Goal: Information Seeking & Learning: Learn about a topic

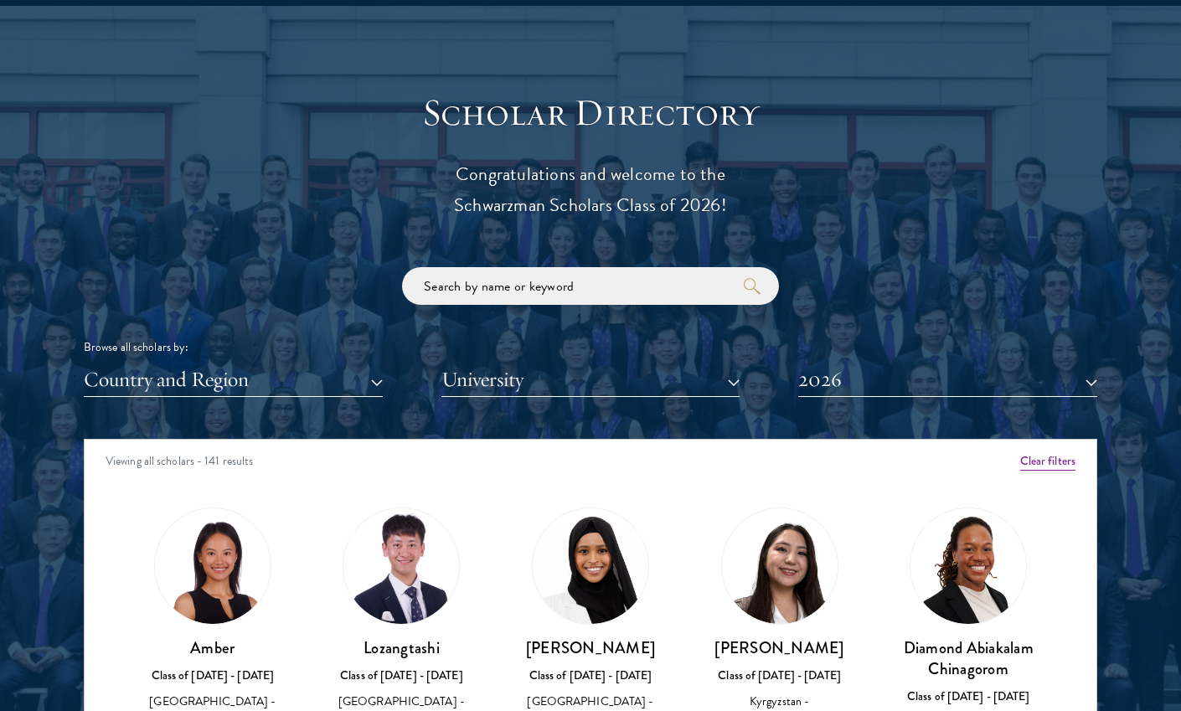
scroll to position [1785, 0]
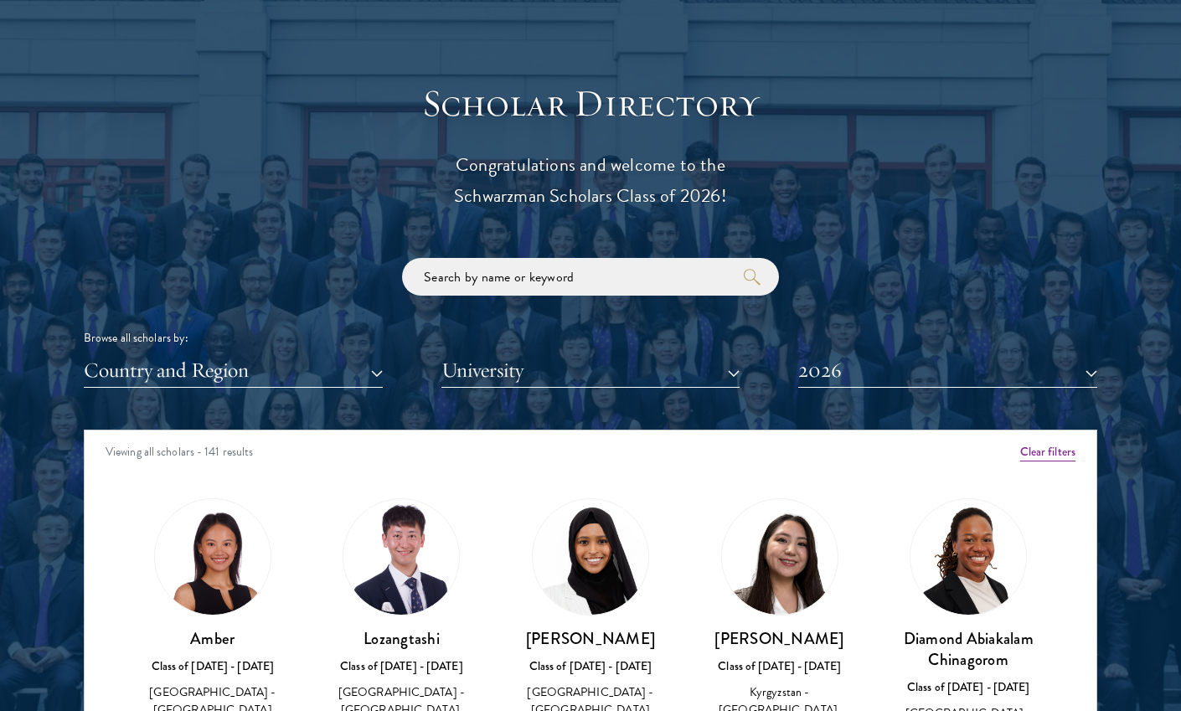
click at [583, 373] on button "University" at bounding box center [591, 371] width 299 height 34
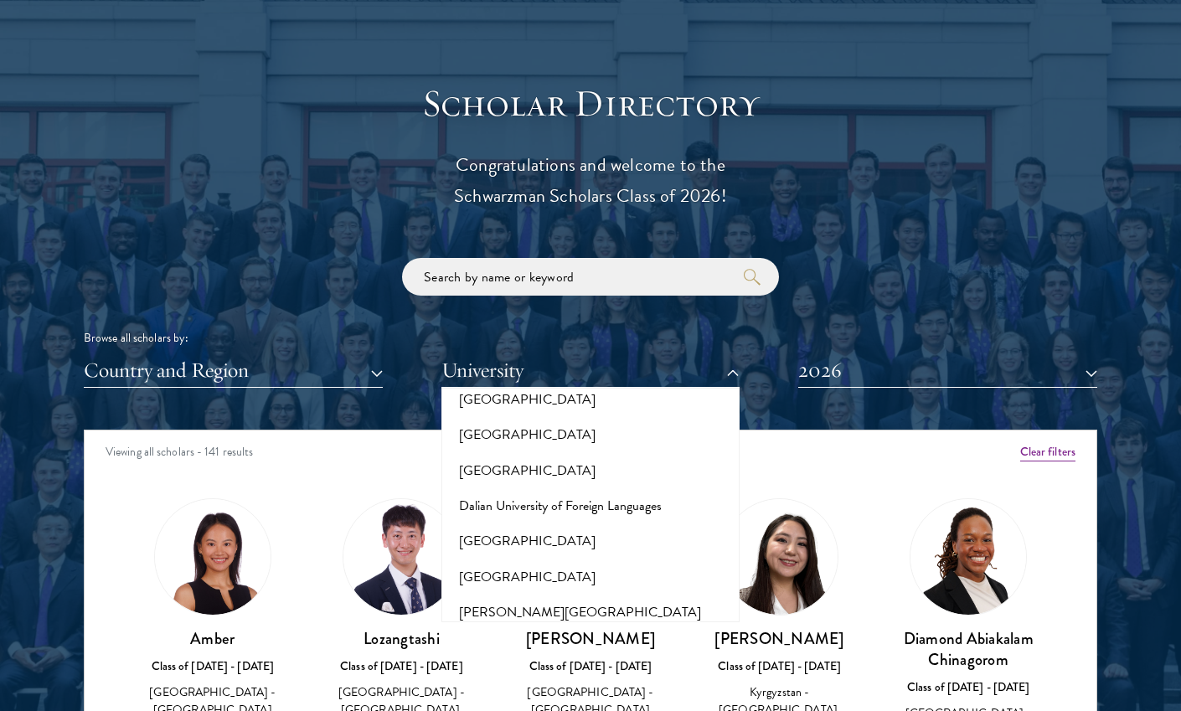
scroll to position [2651, 0]
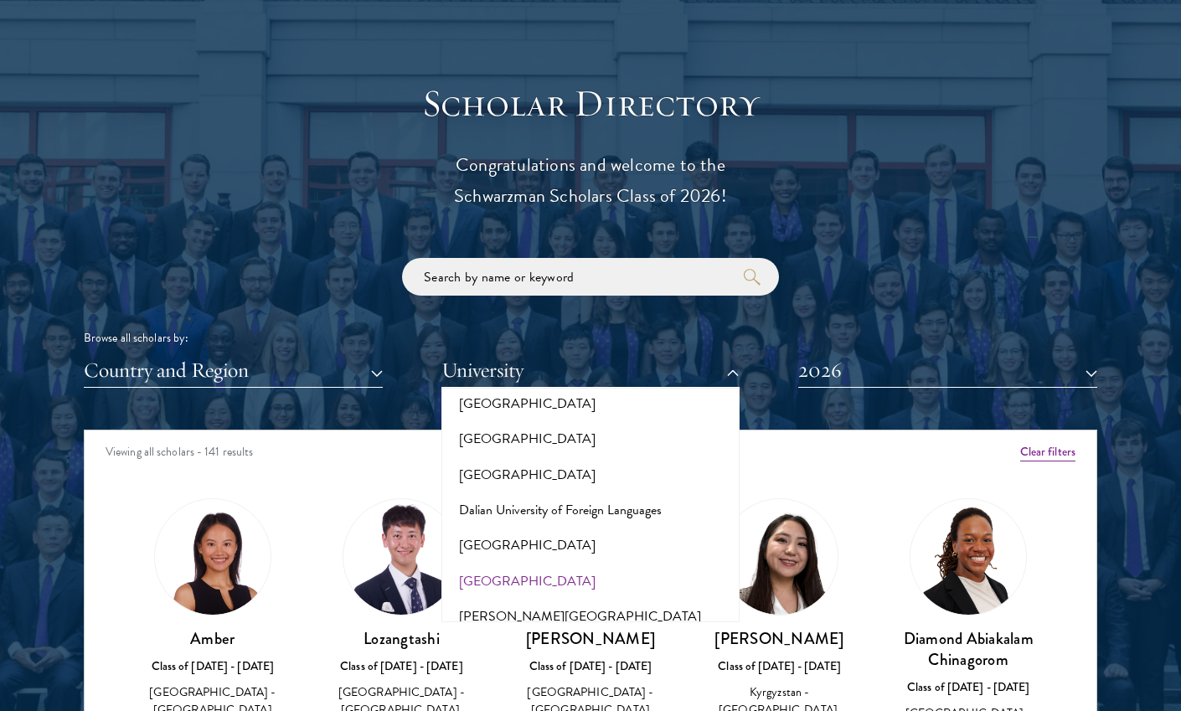
click at [566, 564] on button "[GEOGRAPHIC_DATA]" at bounding box center [591, 581] width 289 height 35
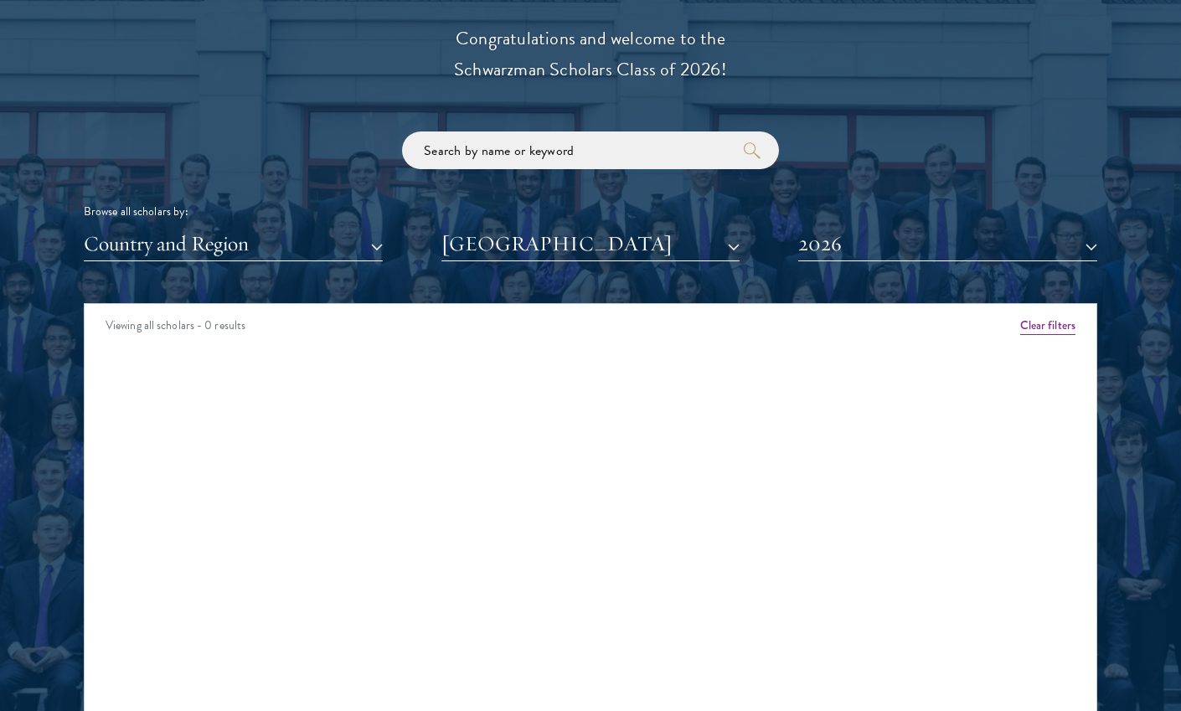
scroll to position [1926, 0]
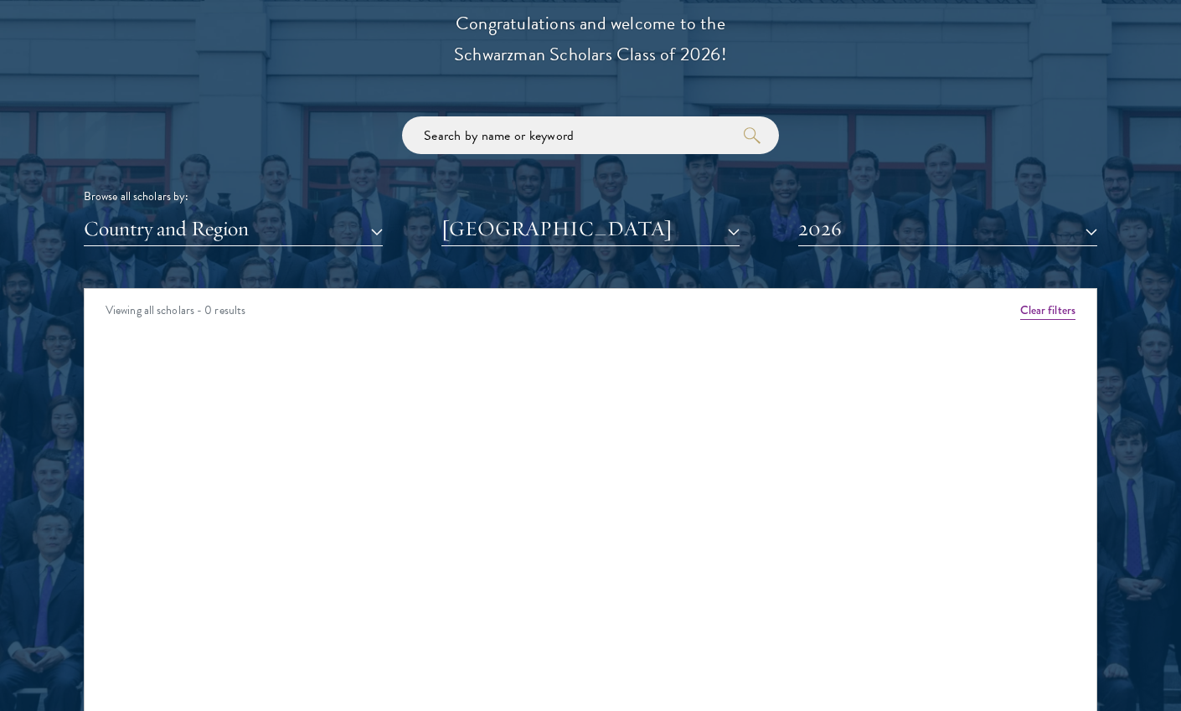
click at [587, 233] on button "[GEOGRAPHIC_DATA]" at bounding box center [591, 229] width 299 height 34
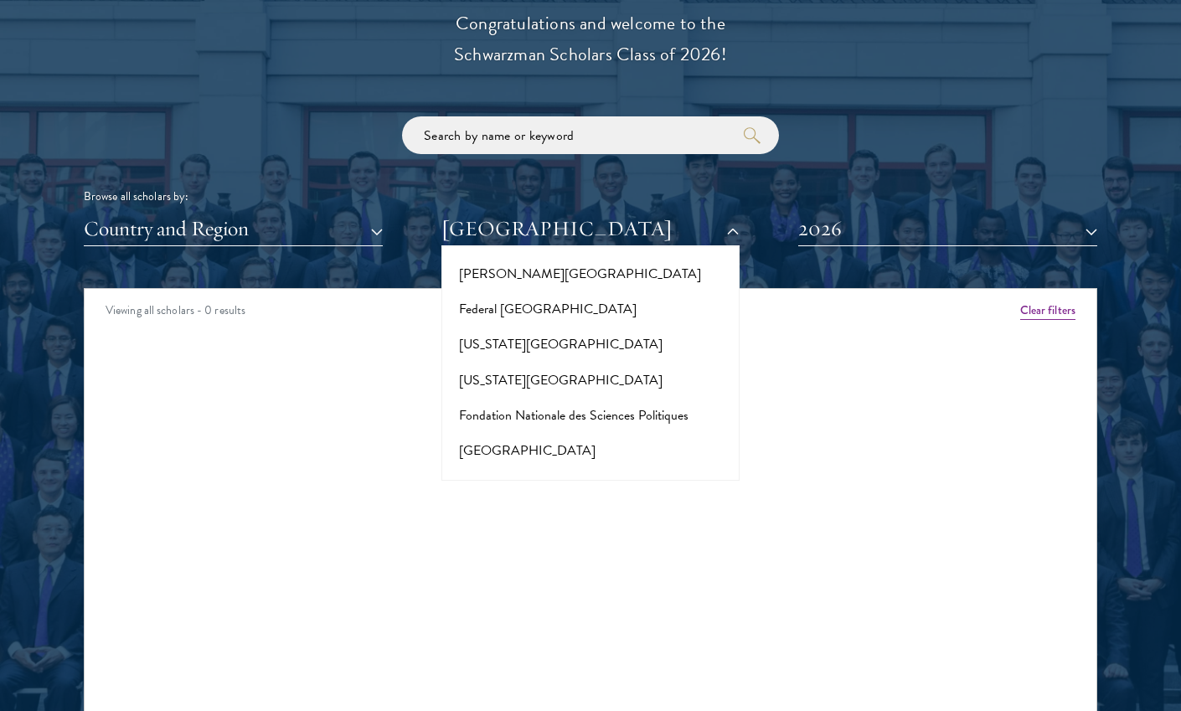
scroll to position [3433, 0]
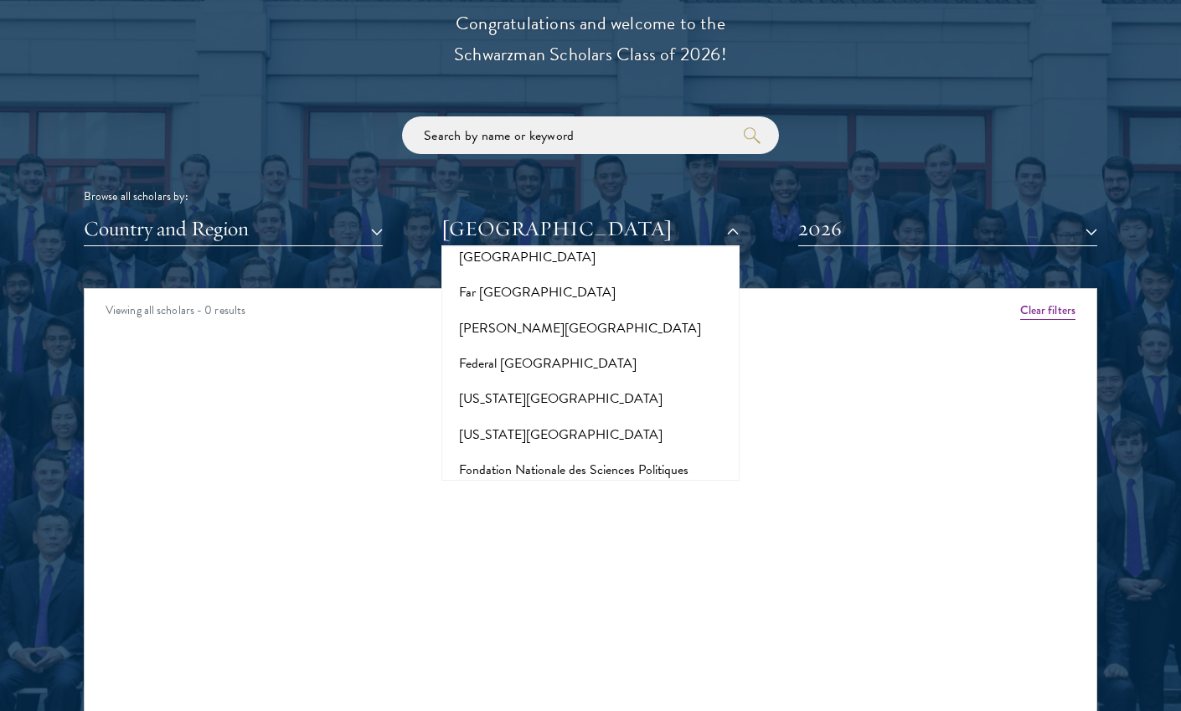
click at [571, 488] on button "[GEOGRAPHIC_DATA]" at bounding box center [591, 505] width 289 height 35
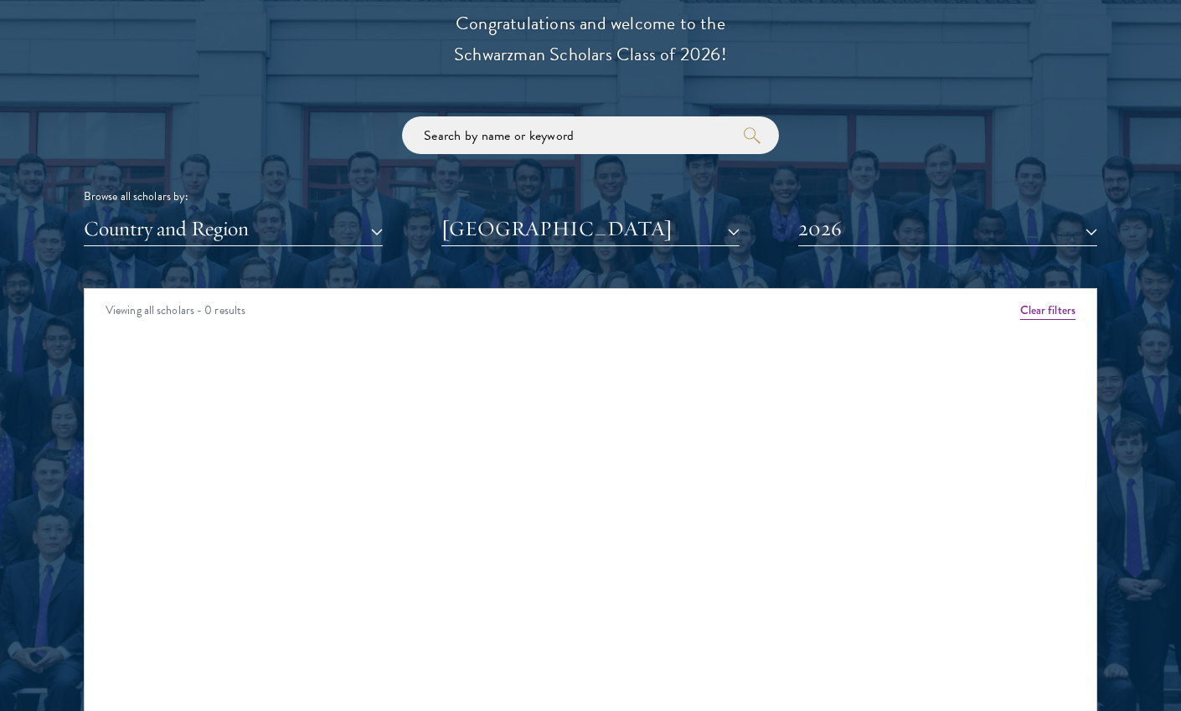
click at [824, 224] on button "2026" at bounding box center [947, 229] width 299 height 34
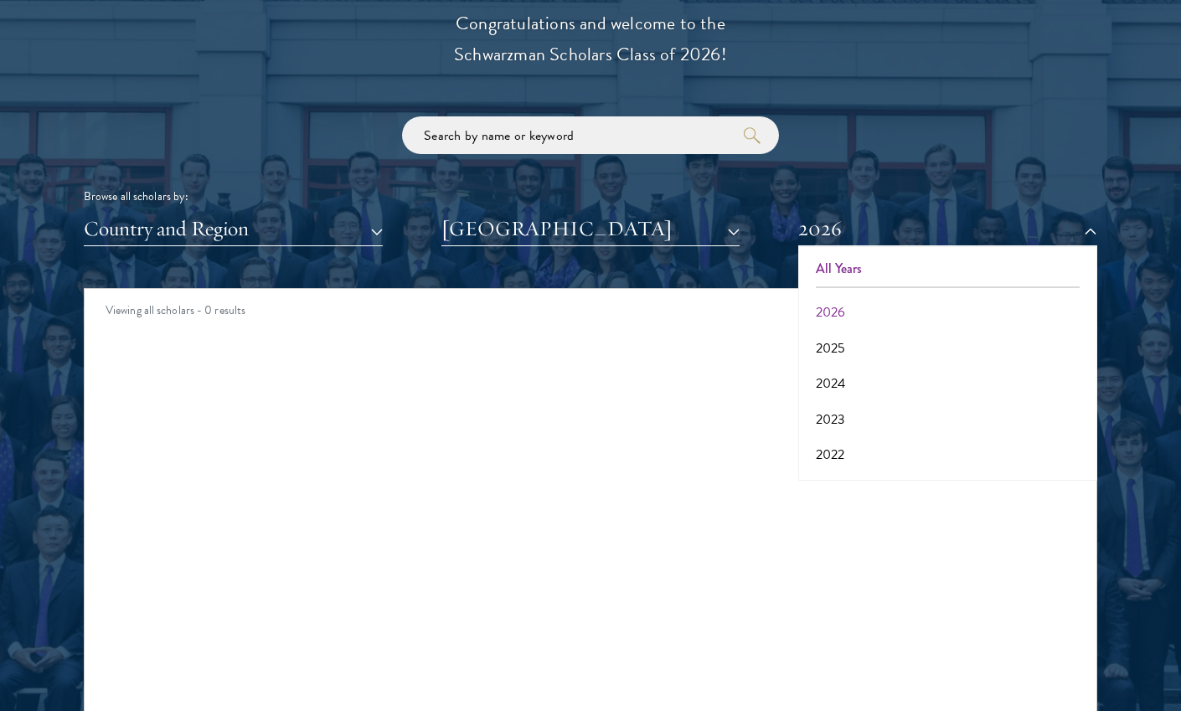
click at [849, 258] on button "All Years" at bounding box center [948, 268] width 289 height 35
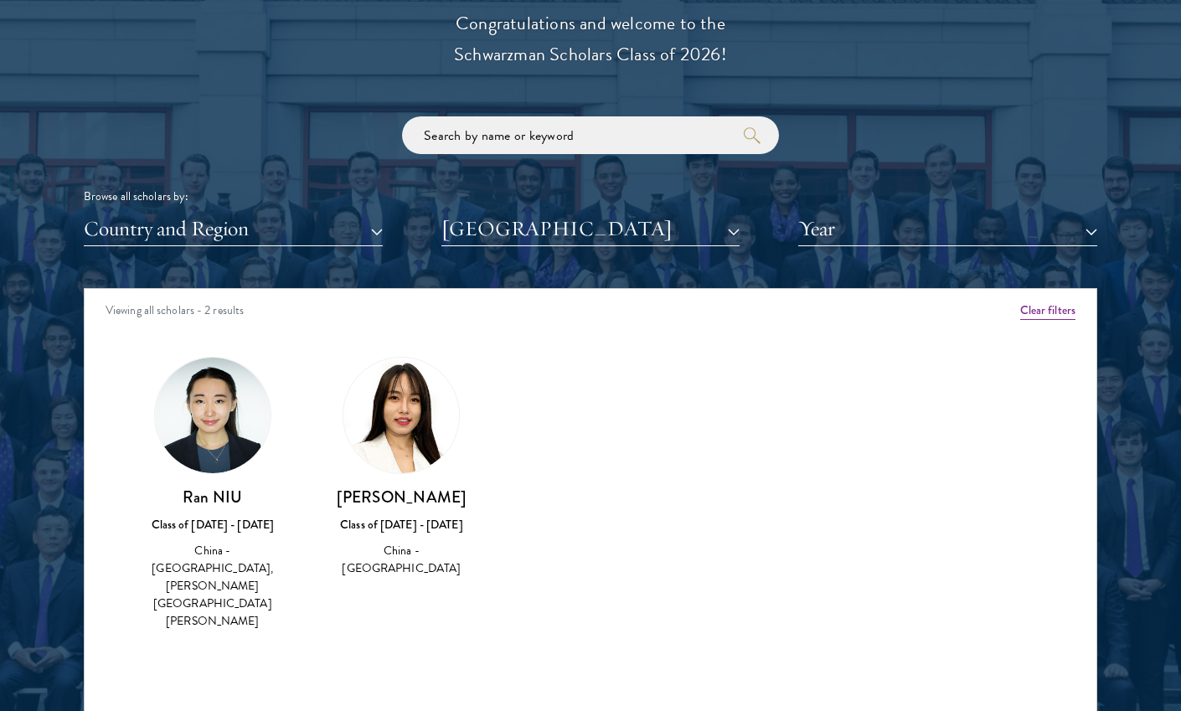
click at [642, 216] on button "[GEOGRAPHIC_DATA]" at bounding box center [591, 229] width 299 height 34
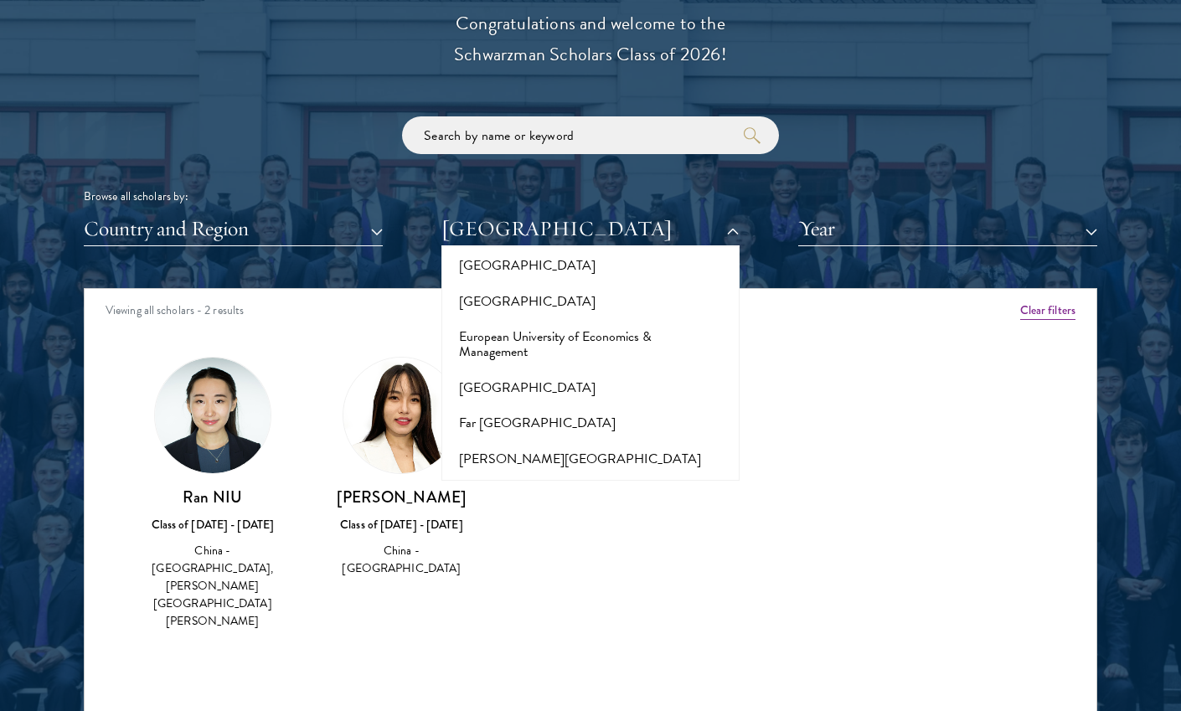
scroll to position [3301, 0]
click at [603, 549] on button "[US_STATE][GEOGRAPHIC_DATA]" at bounding box center [591, 566] width 289 height 35
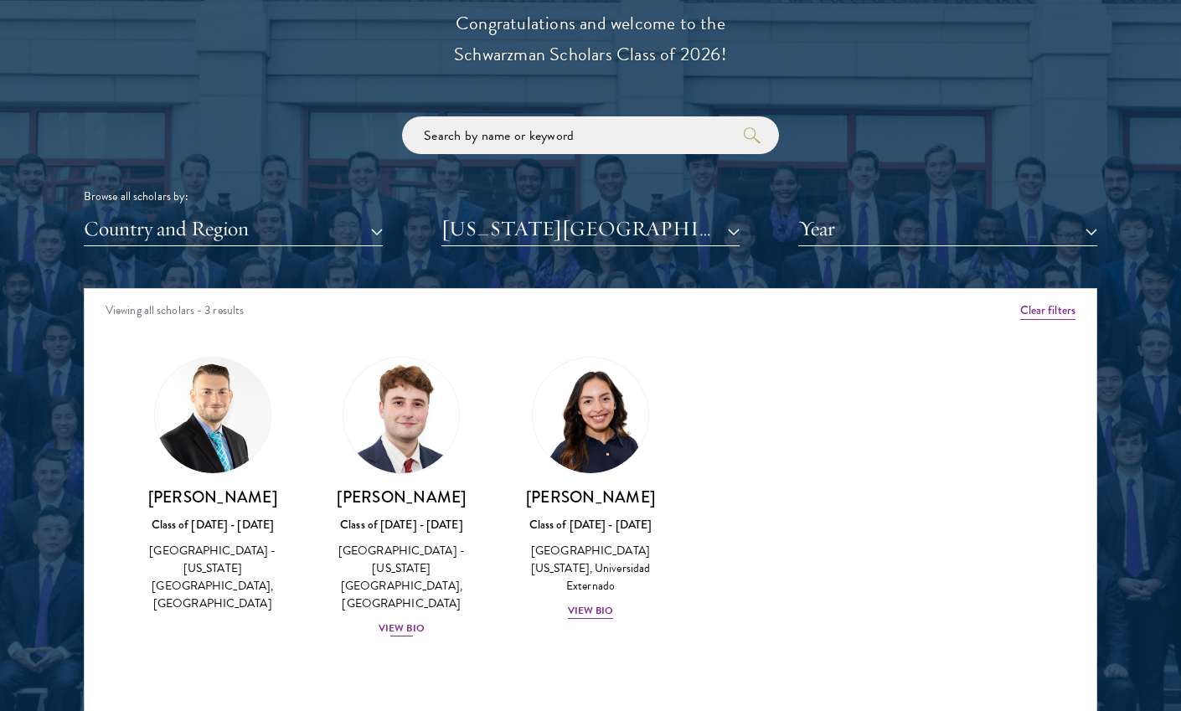
click at [397, 621] on div "View Bio" at bounding box center [402, 629] width 46 height 16
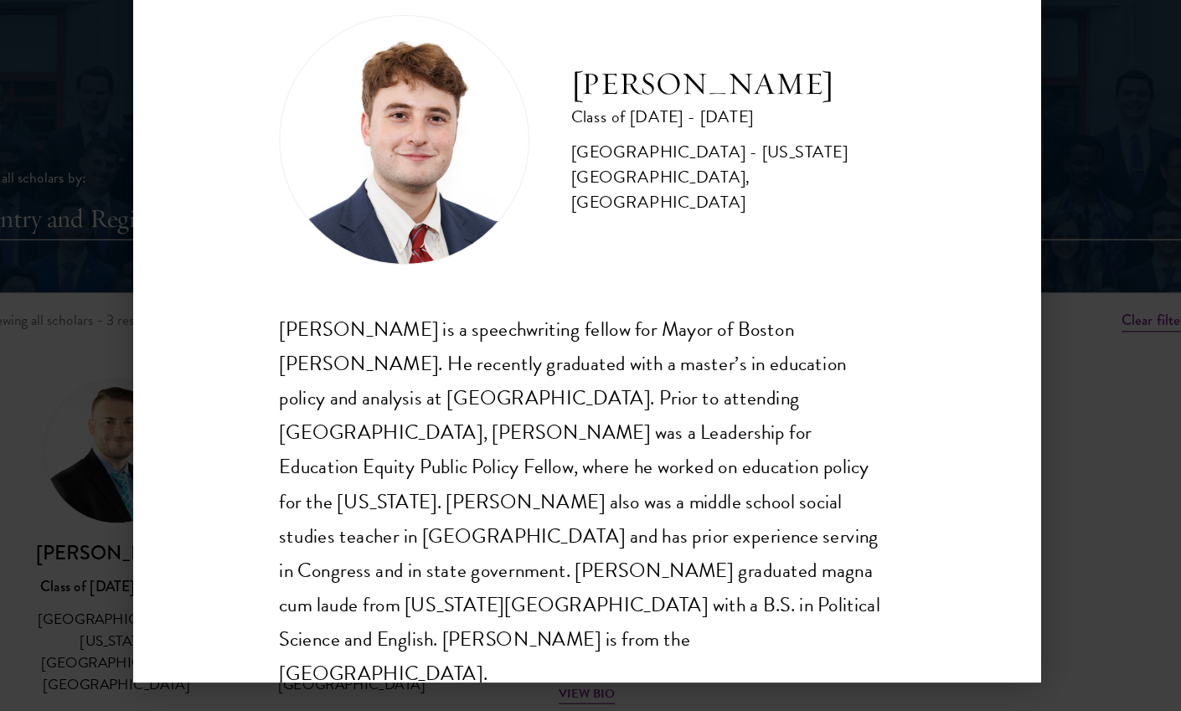
scroll to position [1919, 0]
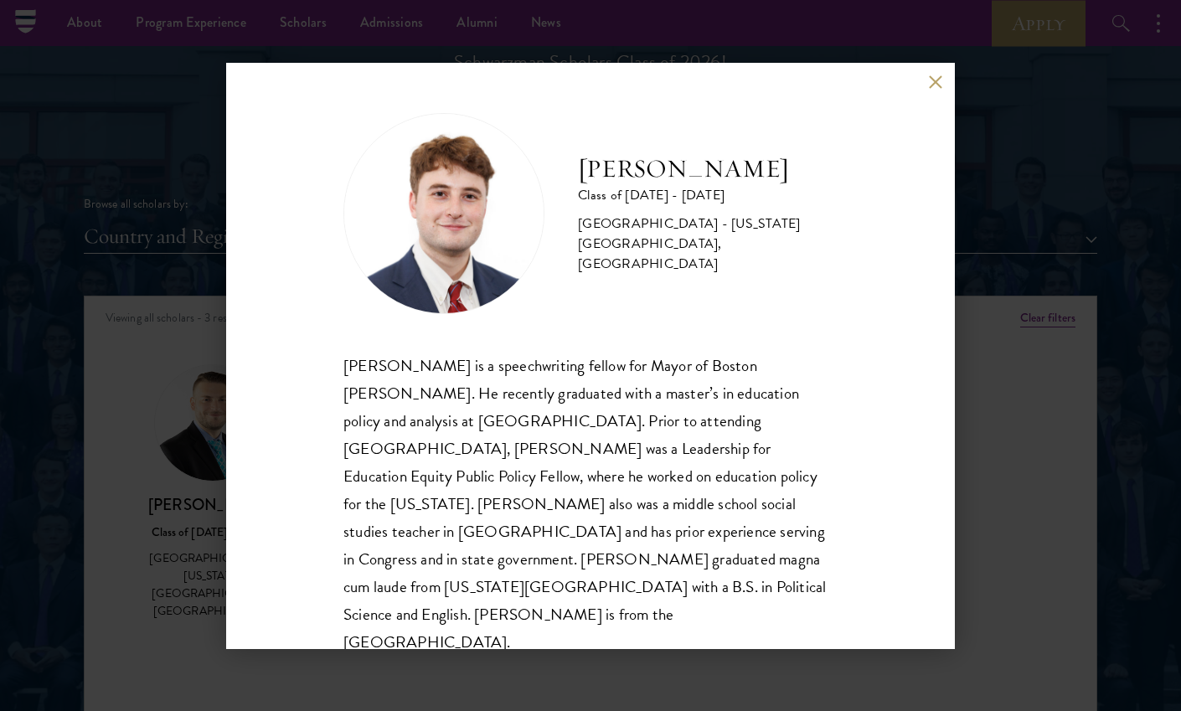
click at [933, 77] on button at bounding box center [935, 82] width 14 height 14
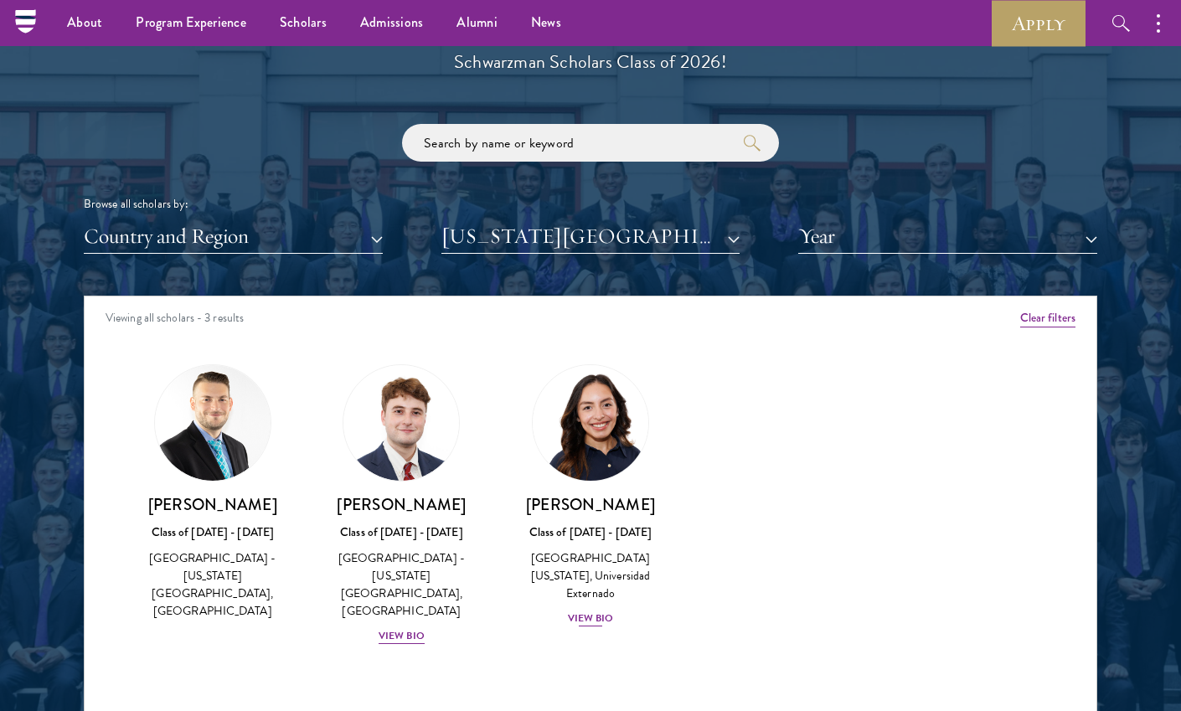
click at [584, 466] on img at bounding box center [590, 422] width 127 height 127
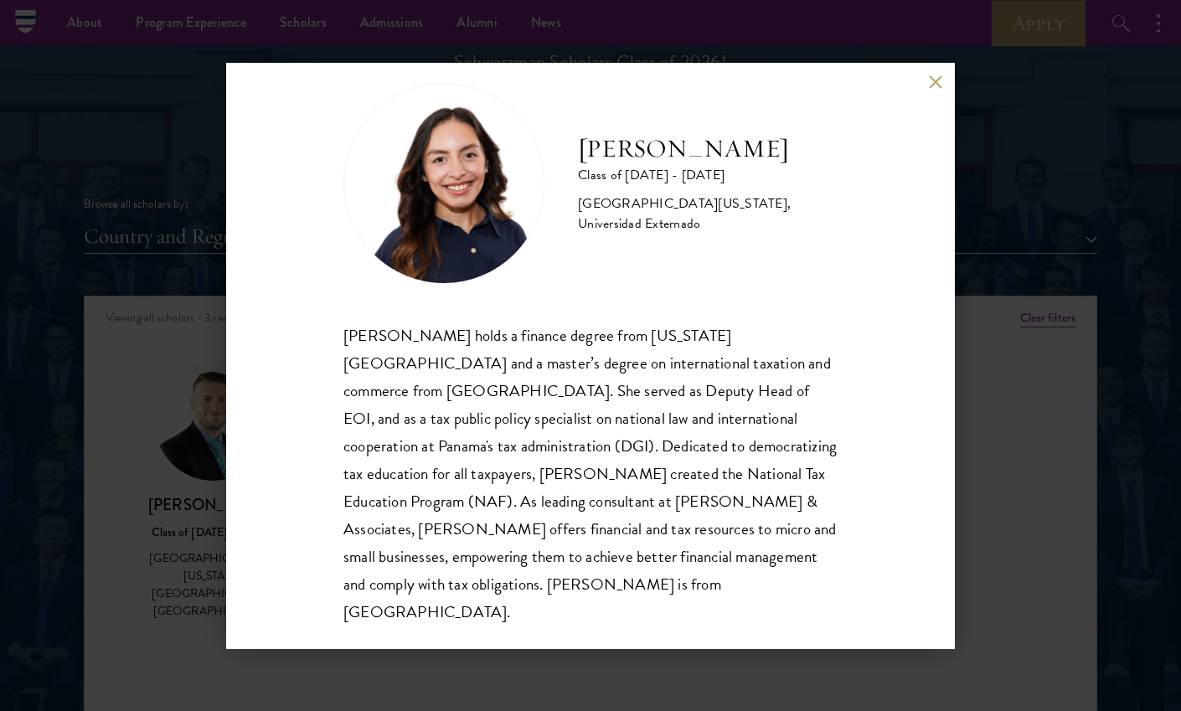
scroll to position [29, 0]
click at [1008, 457] on div "[PERSON_NAME] Class of [DATE] - [DATE] [GEOGRAPHIC_DATA] - [US_STATE][GEOGRAPHI…" at bounding box center [590, 355] width 1181 height 711
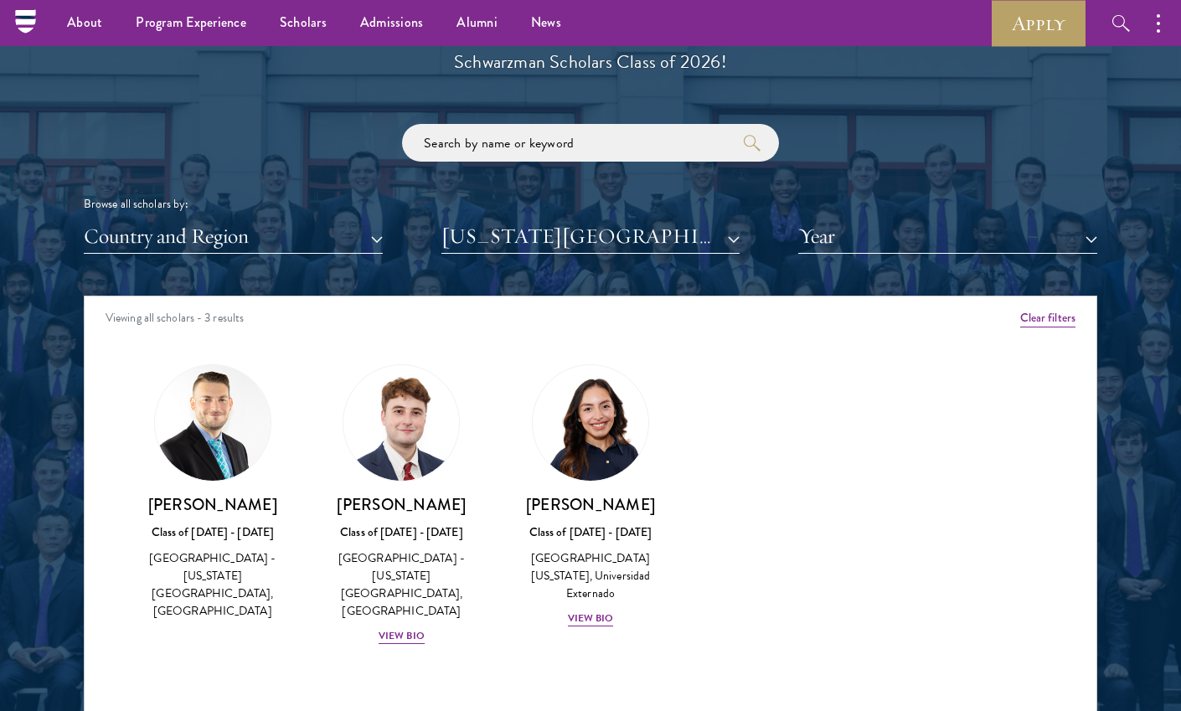
click at [668, 241] on button "[US_STATE][GEOGRAPHIC_DATA]" at bounding box center [591, 237] width 299 height 34
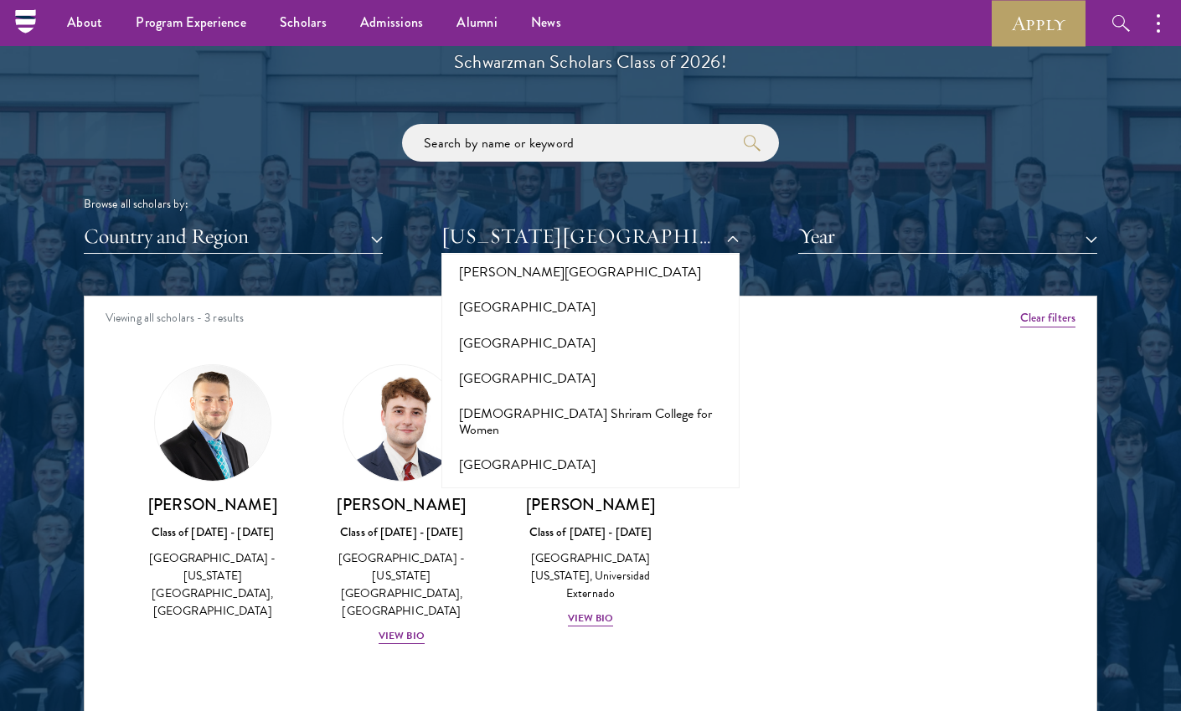
scroll to position [5974, 0]
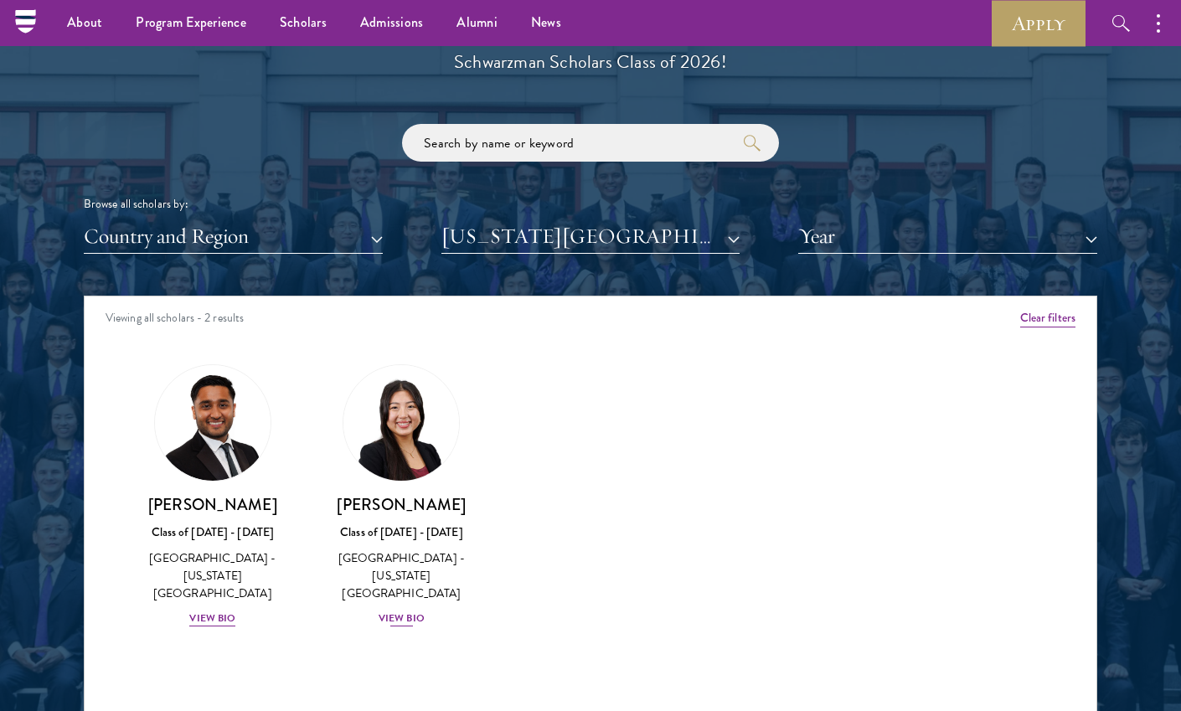
click at [447, 406] on img at bounding box center [401, 422] width 127 height 127
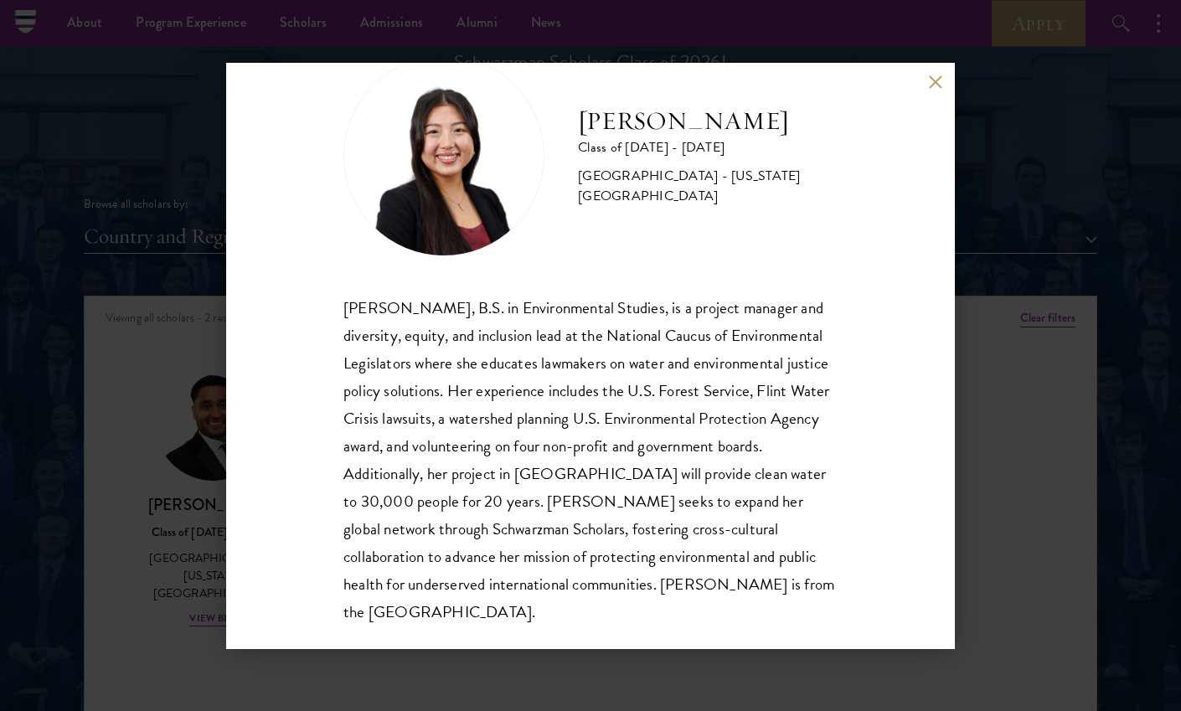
scroll to position [57, 0]
click at [1017, 407] on div "[PERSON_NAME] Class of [DATE] - [DATE] [GEOGRAPHIC_DATA] - [US_STATE][GEOGRAPHI…" at bounding box center [590, 355] width 1181 height 711
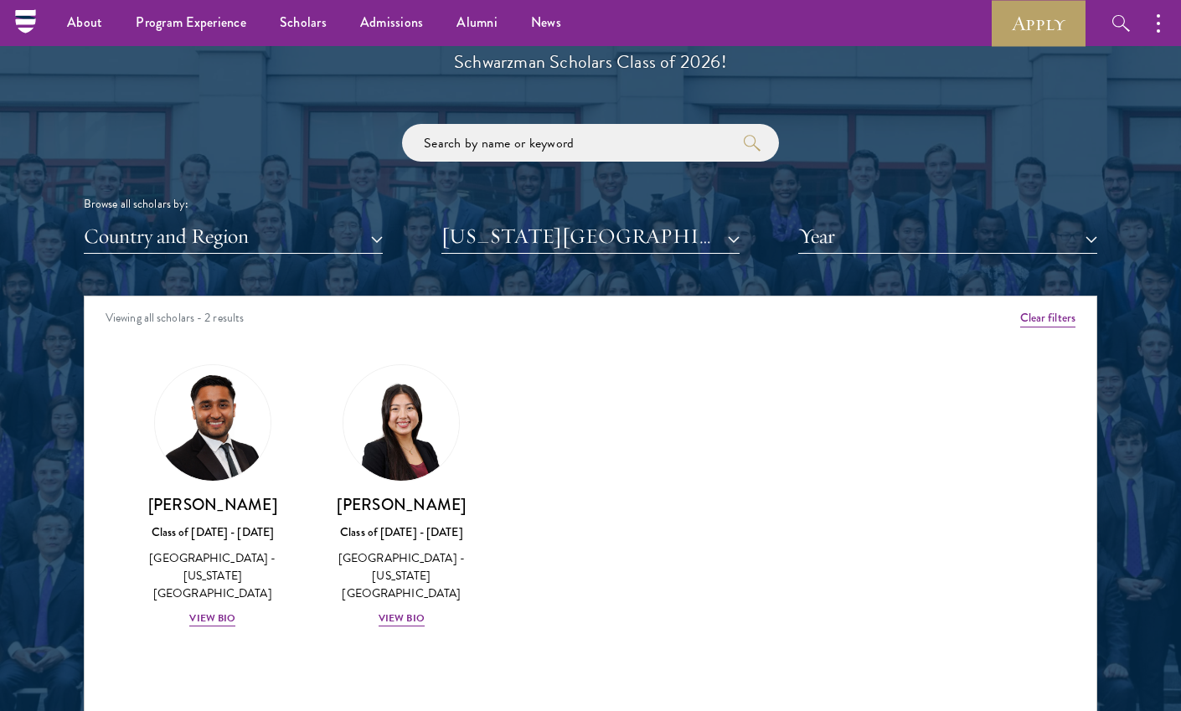
click at [694, 235] on button "[US_STATE][GEOGRAPHIC_DATA]" at bounding box center [591, 237] width 299 height 34
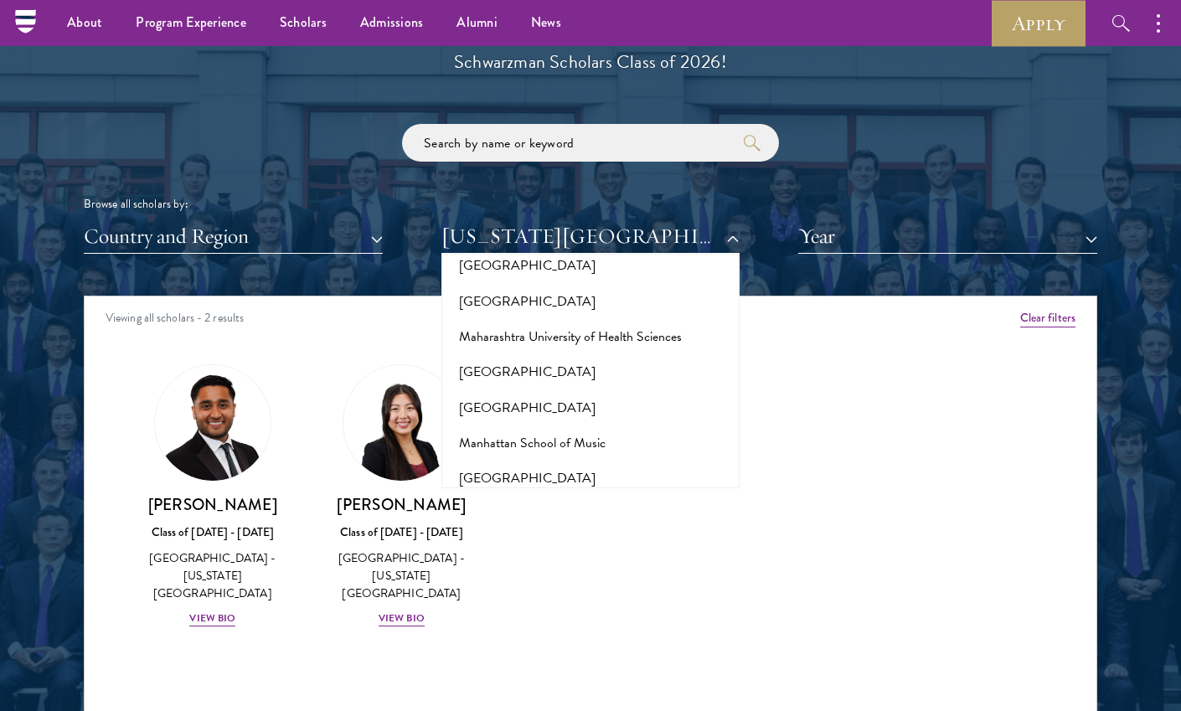
scroll to position [6121, 0]
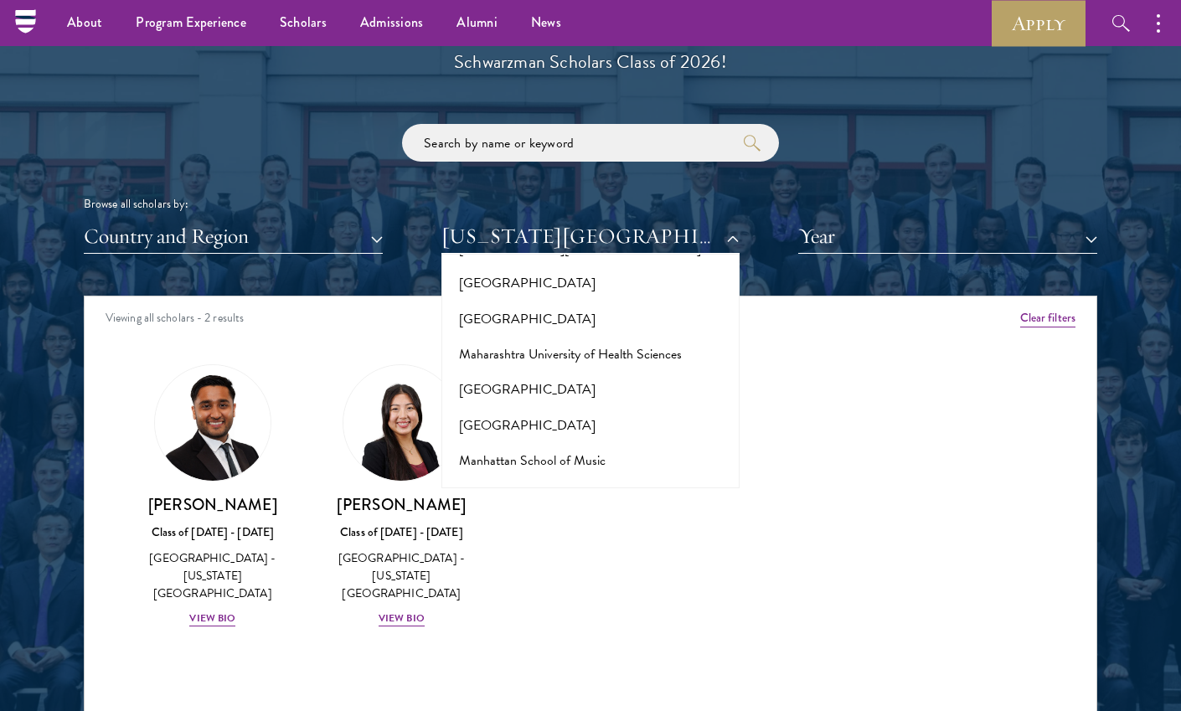
click at [585, 692] on button "[GEOGRAPHIC_DATA]" at bounding box center [591, 709] width 289 height 35
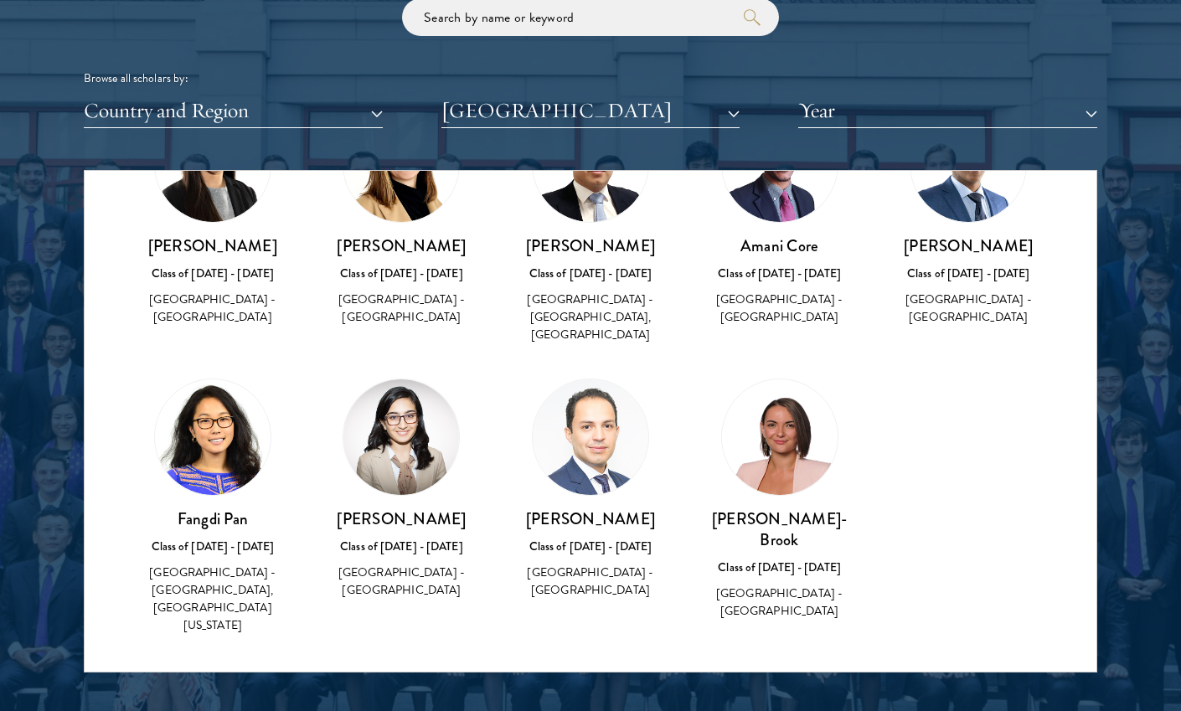
scroll to position [2070, 0]
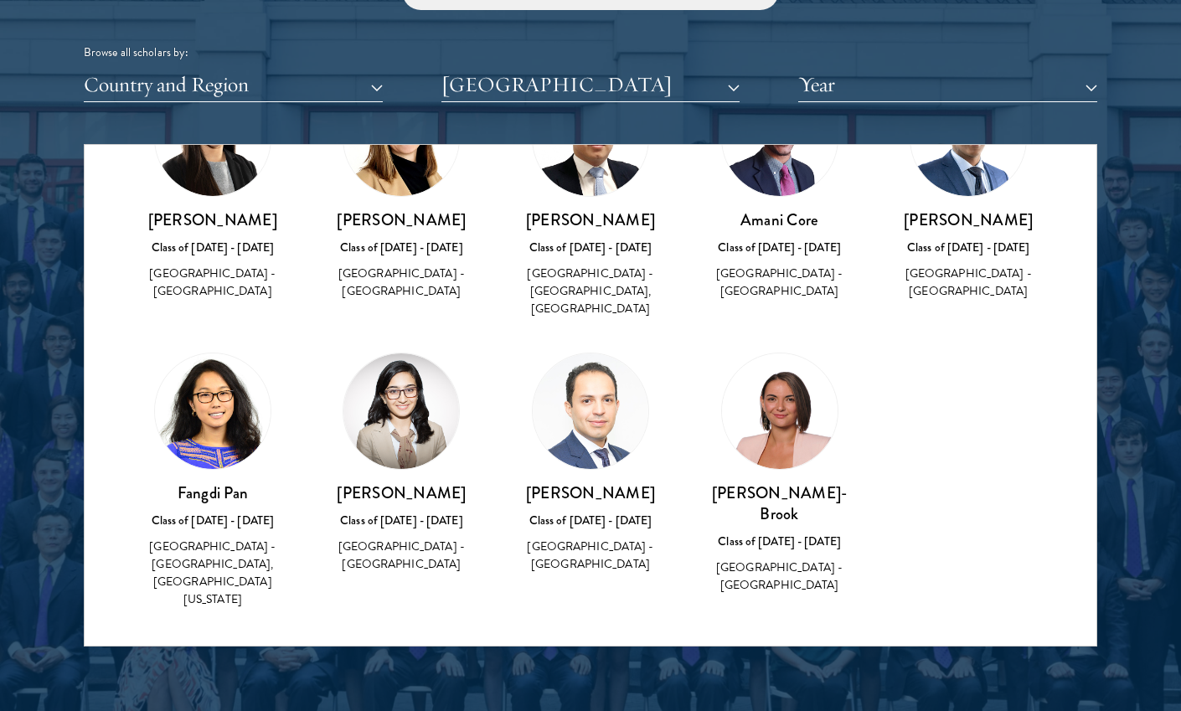
click at [607, 410] on img at bounding box center [591, 412] width 116 height 116
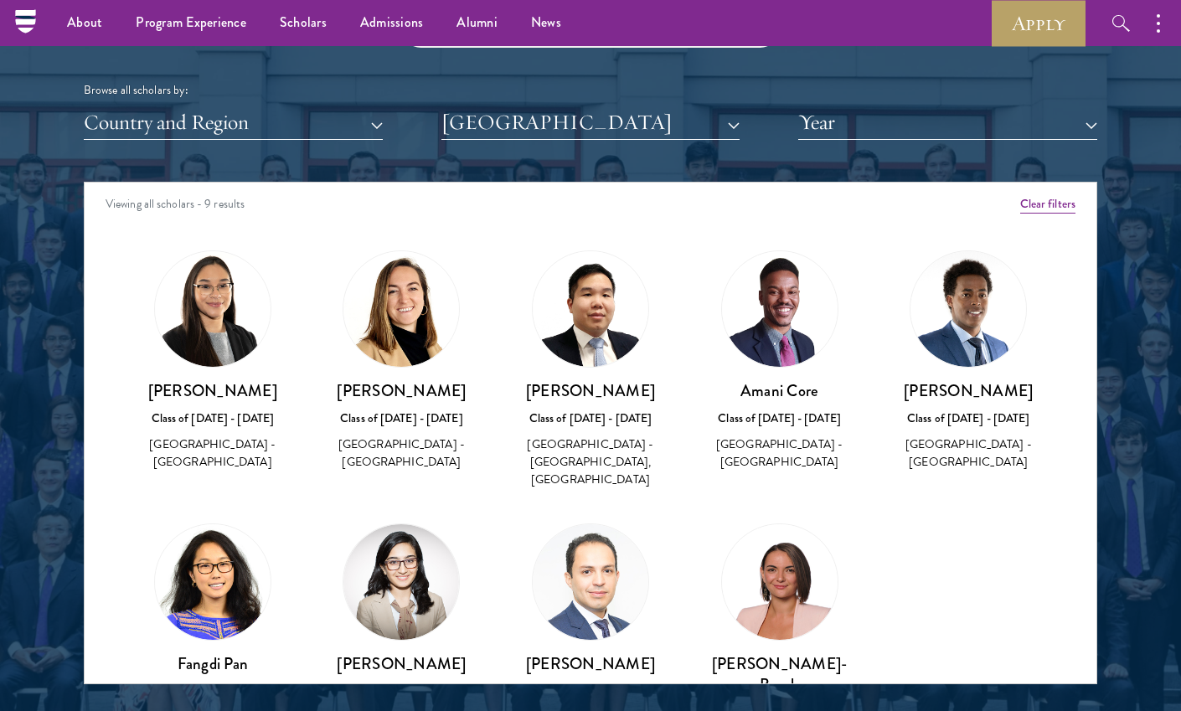
scroll to position [2029, 0]
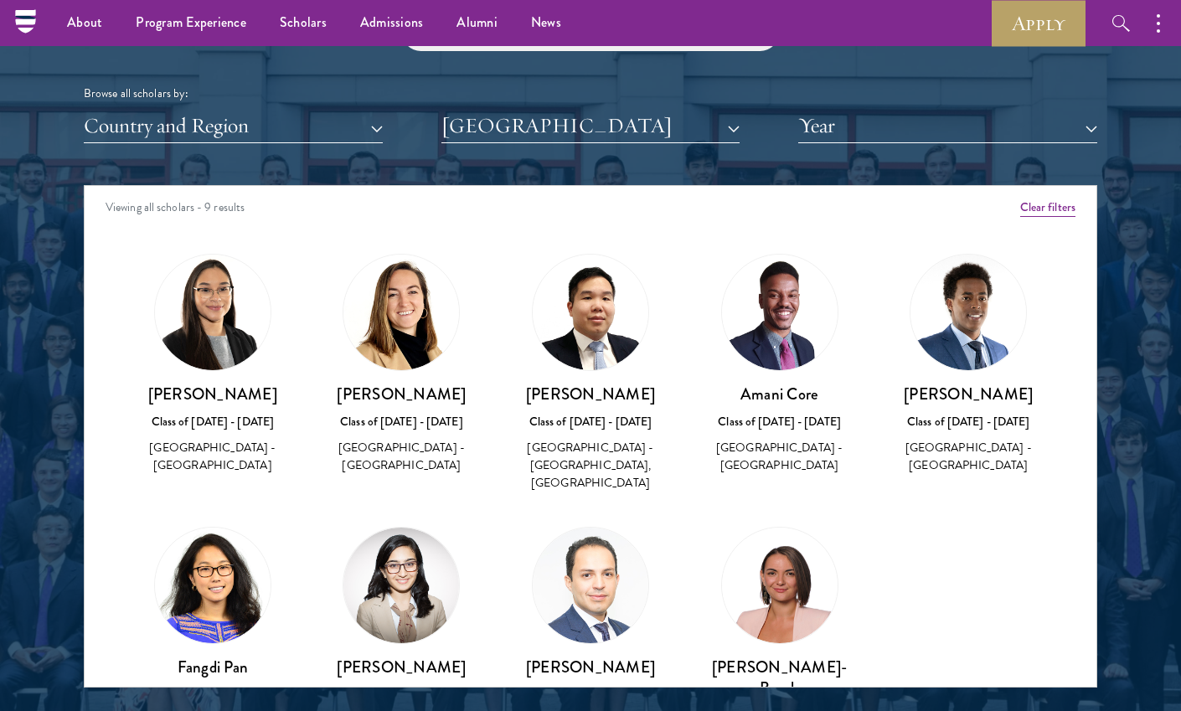
click at [683, 130] on button "[GEOGRAPHIC_DATA]" at bounding box center [591, 126] width 299 height 34
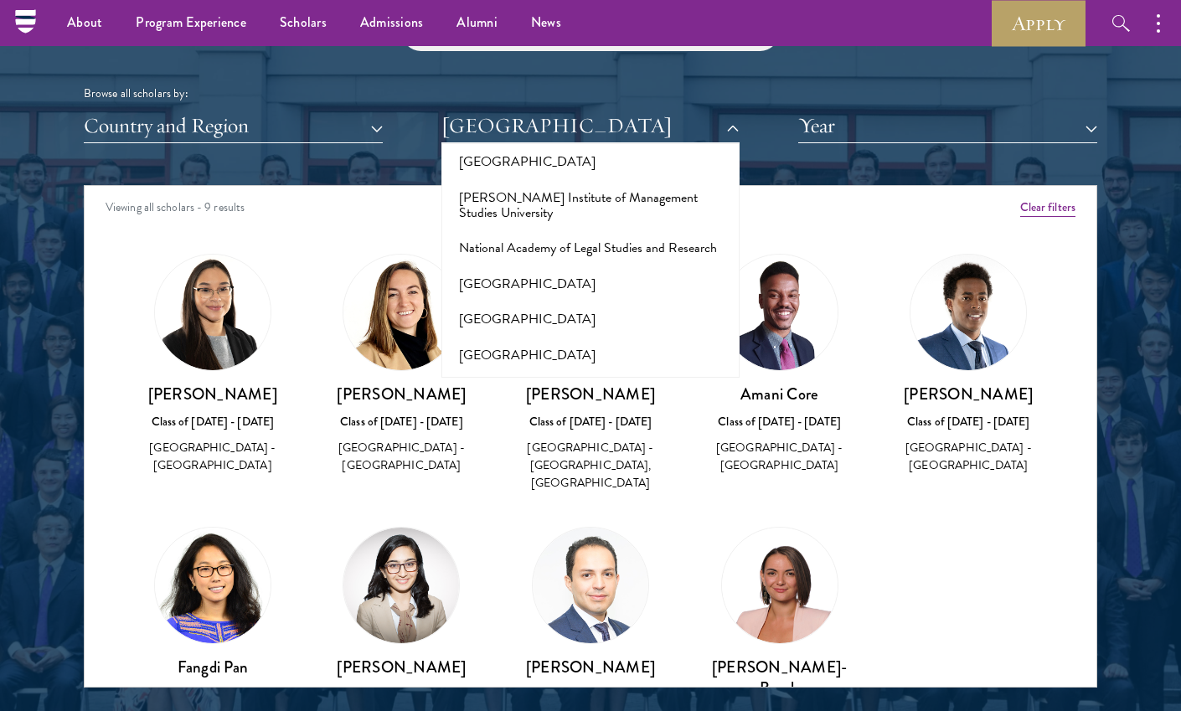
scroll to position [7097, 0]
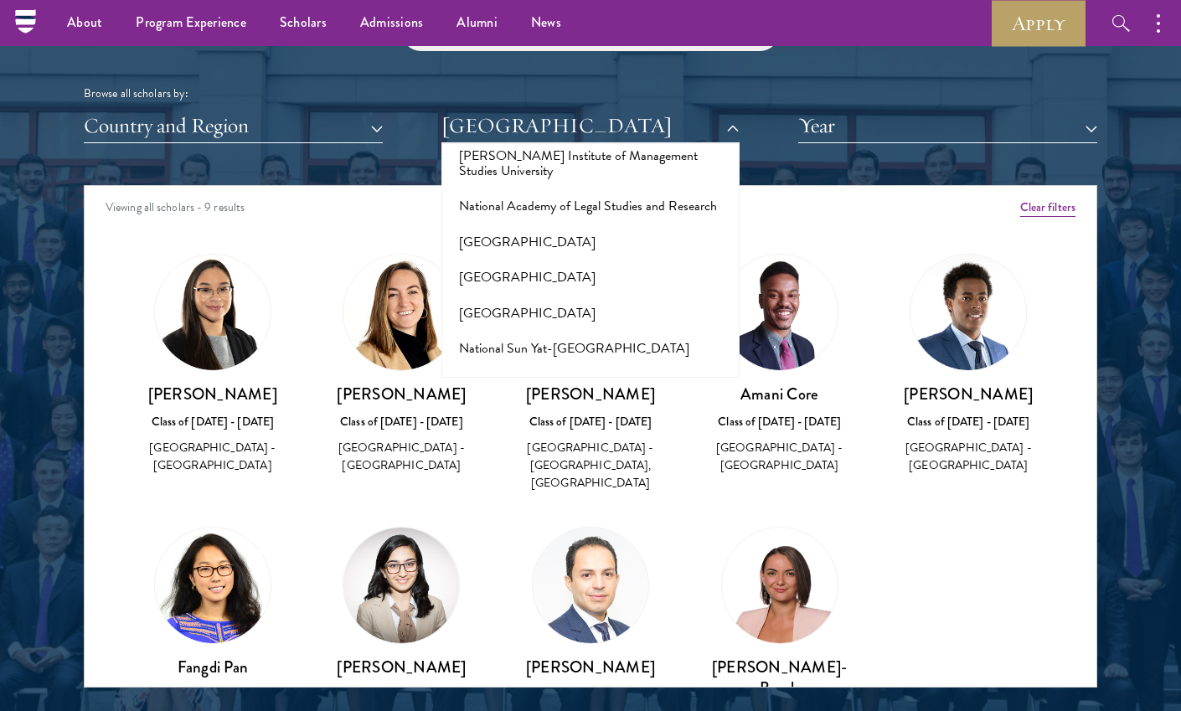
click at [532, 646] on button "[US_STATE][GEOGRAPHIC_DATA]" at bounding box center [591, 663] width 289 height 35
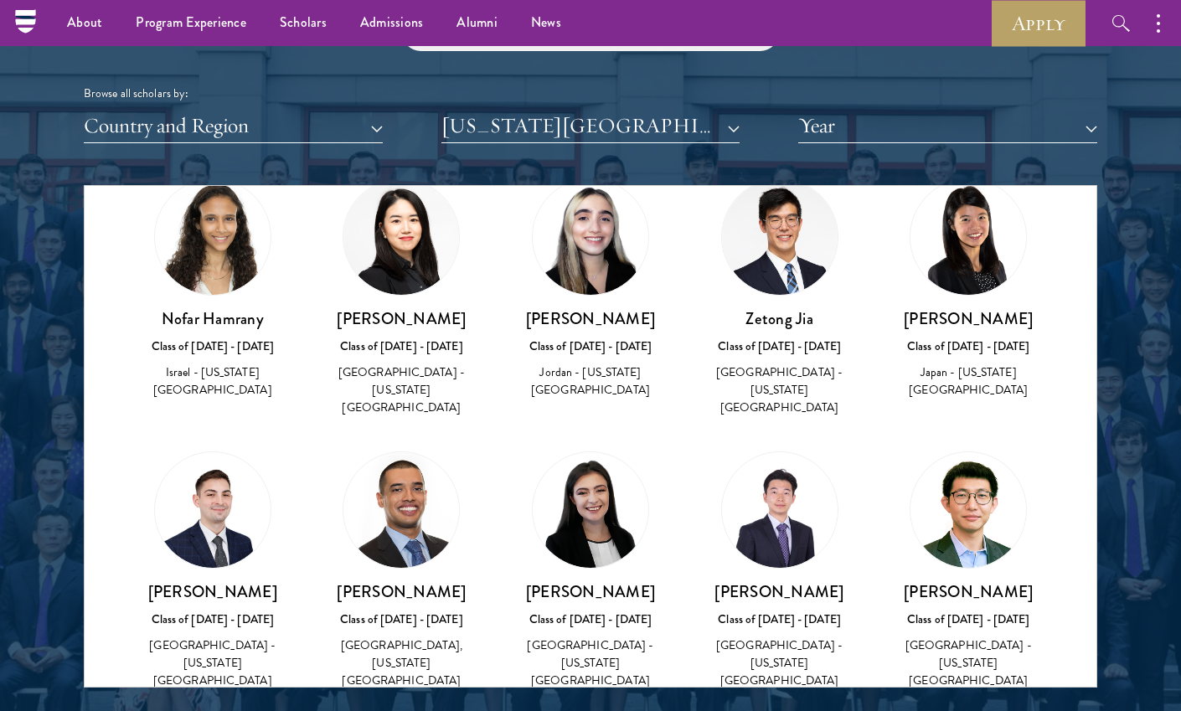
scroll to position [802, 0]
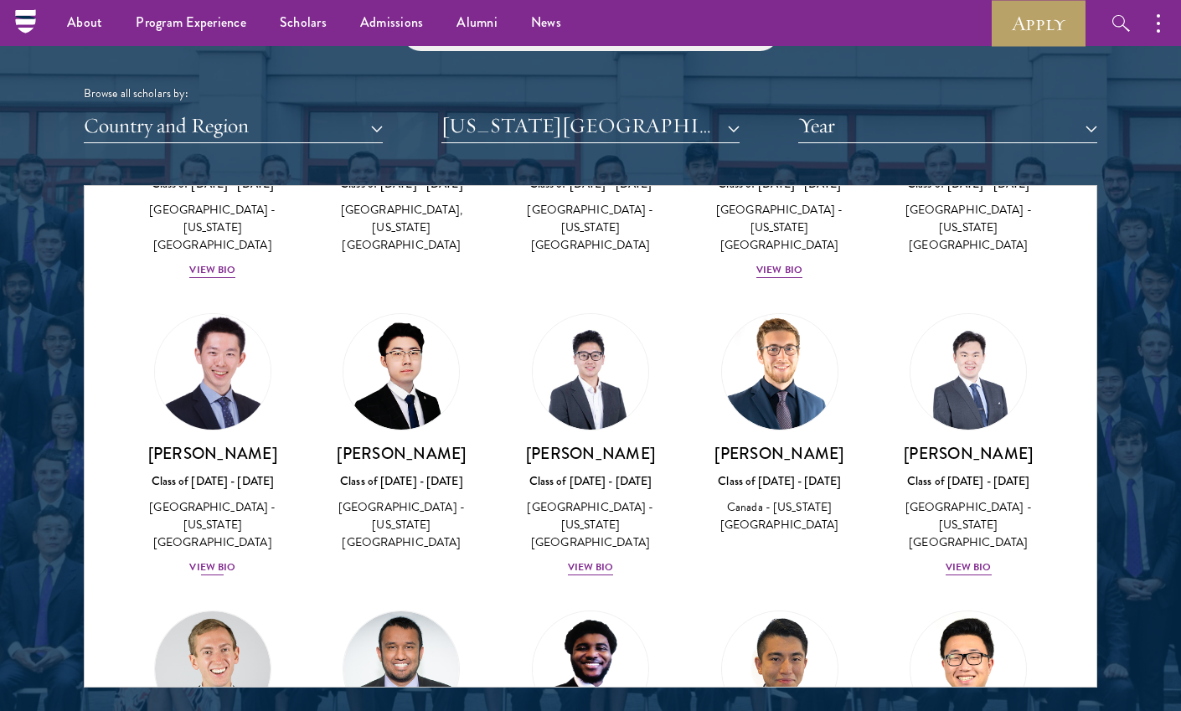
click at [206, 560] on div "View Bio" at bounding box center [212, 568] width 46 height 16
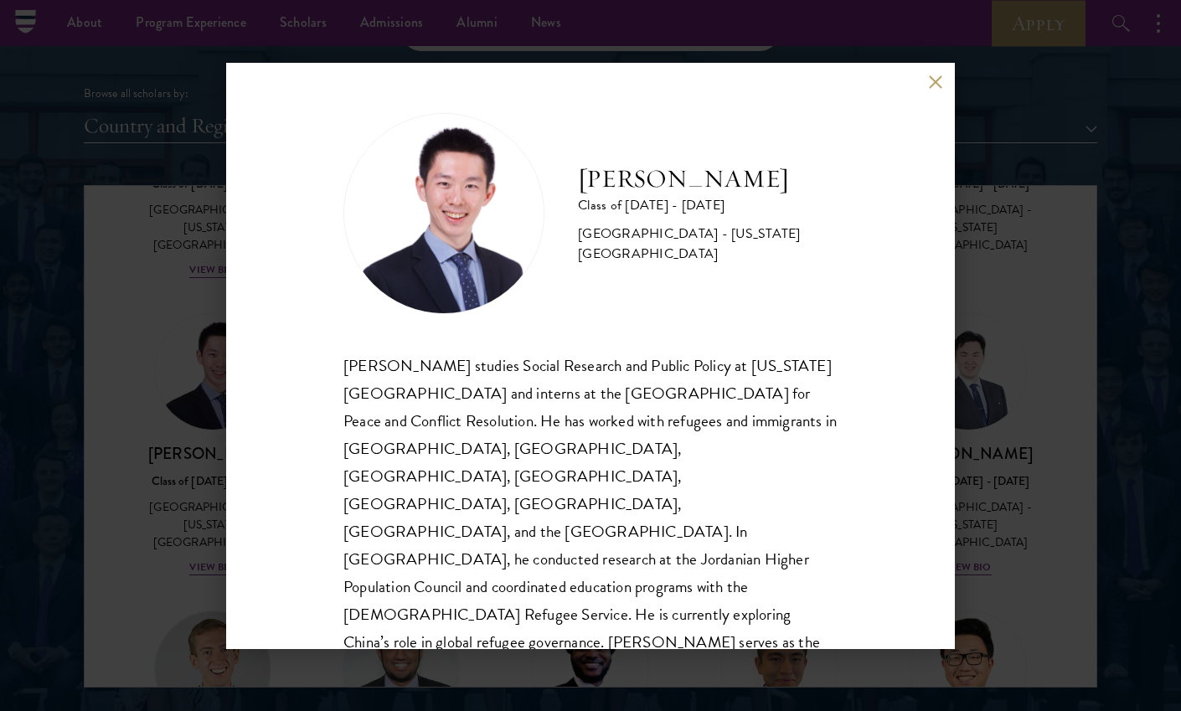
click at [114, 449] on div "[PERSON_NAME] Class of [DATE] - [DATE] [GEOGRAPHIC_DATA] - [US_STATE][GEOGRAPHI…" at bounding box center [590, 355] width 1181 height 711
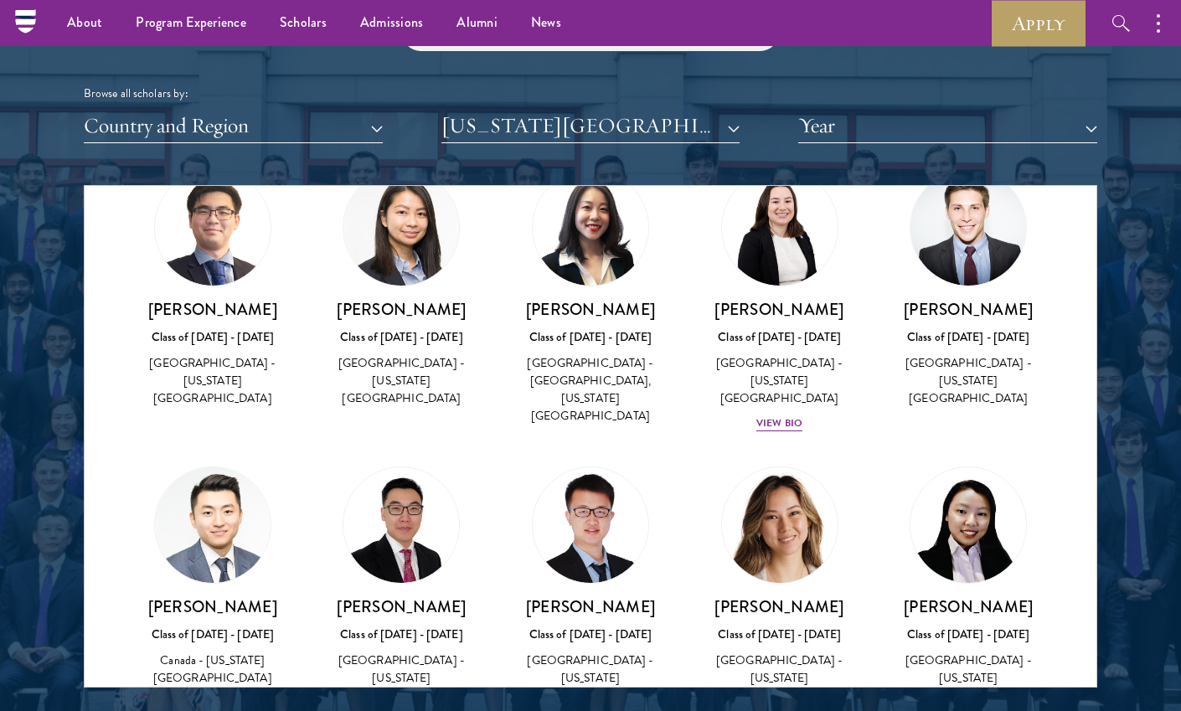
scroll to position [2116, 0]
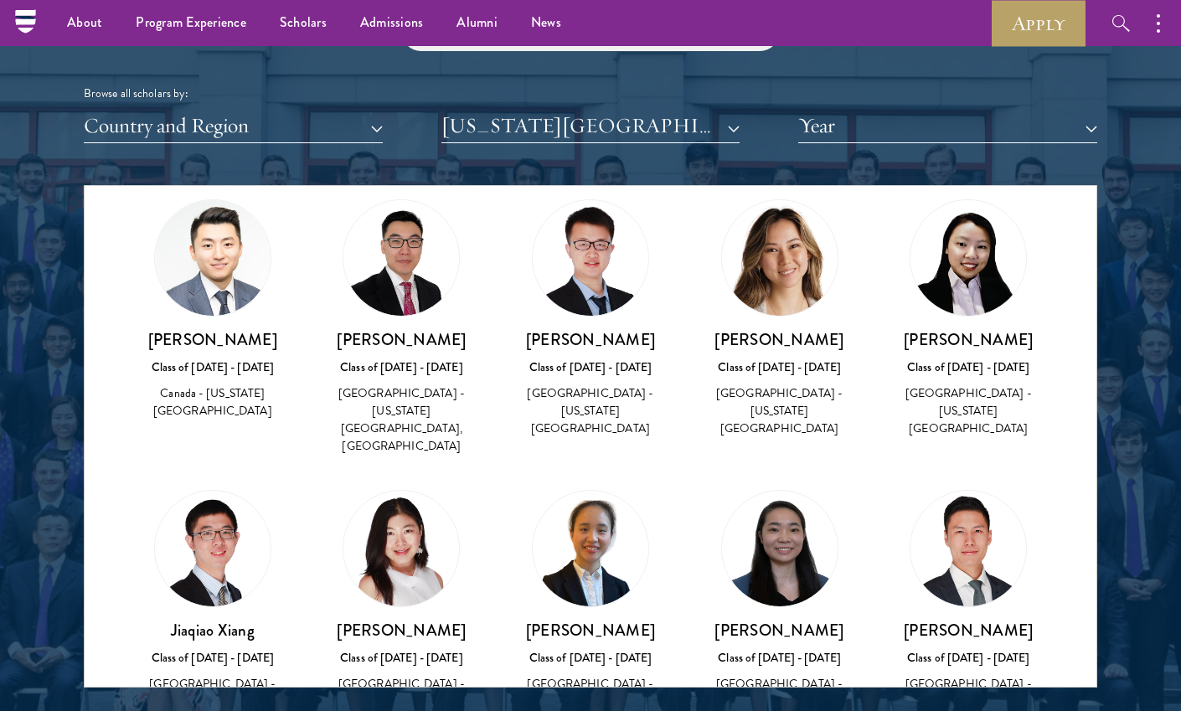
click at [596, 127] on button "[US_STATE][GEOGRAPHIC_DATA]" at bounding box center [591, 126] width 299 height 34
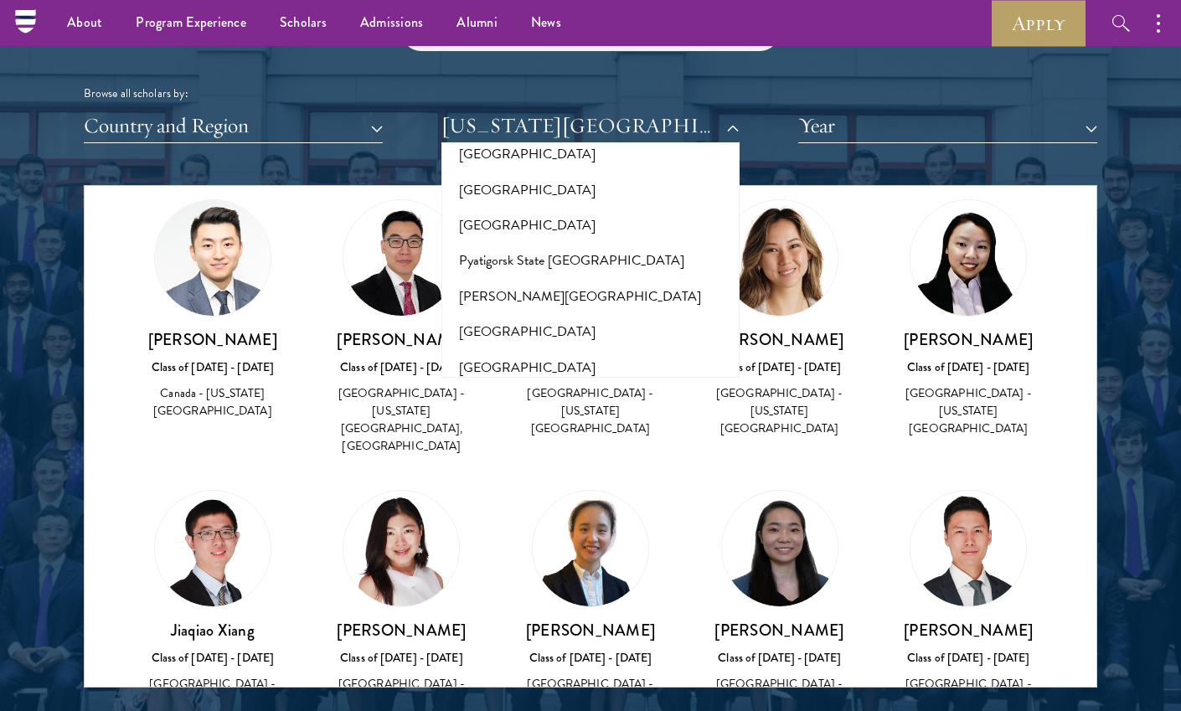
scroll to position [8374, 0]
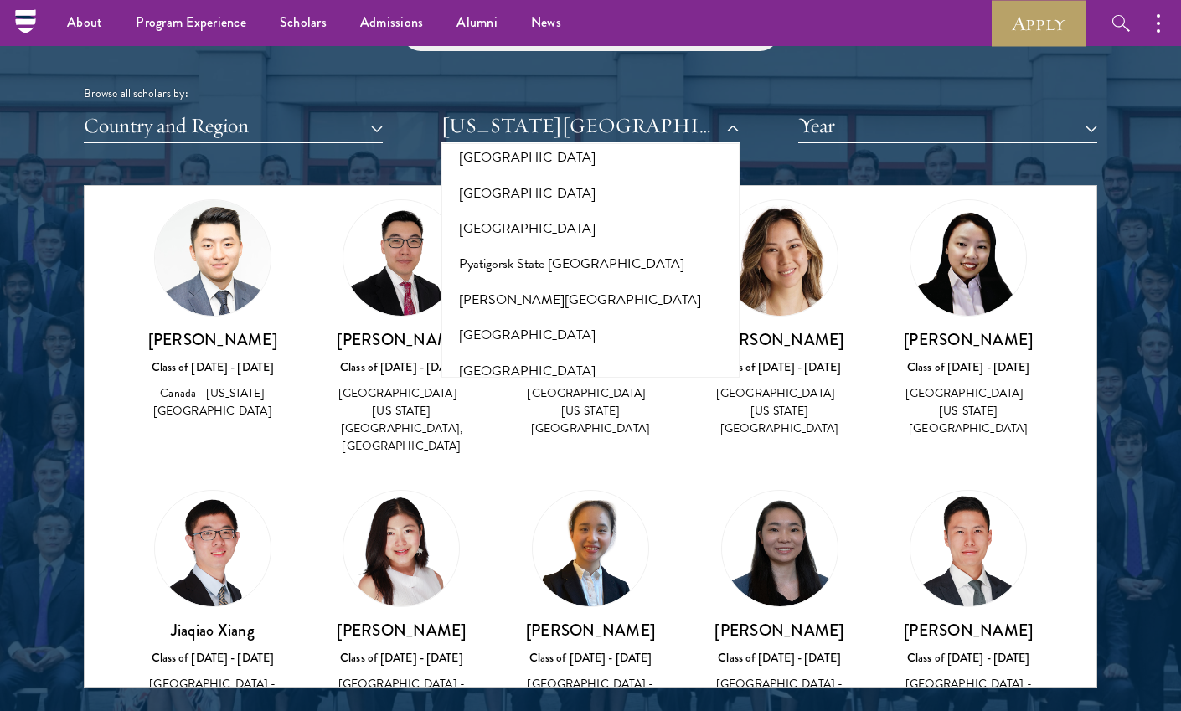
click at [601, 638] on button "Rutgers, The [GEOGRAPHIC_DATA][US_STATE]" at bounding box center [591, 663] width 289 height 51
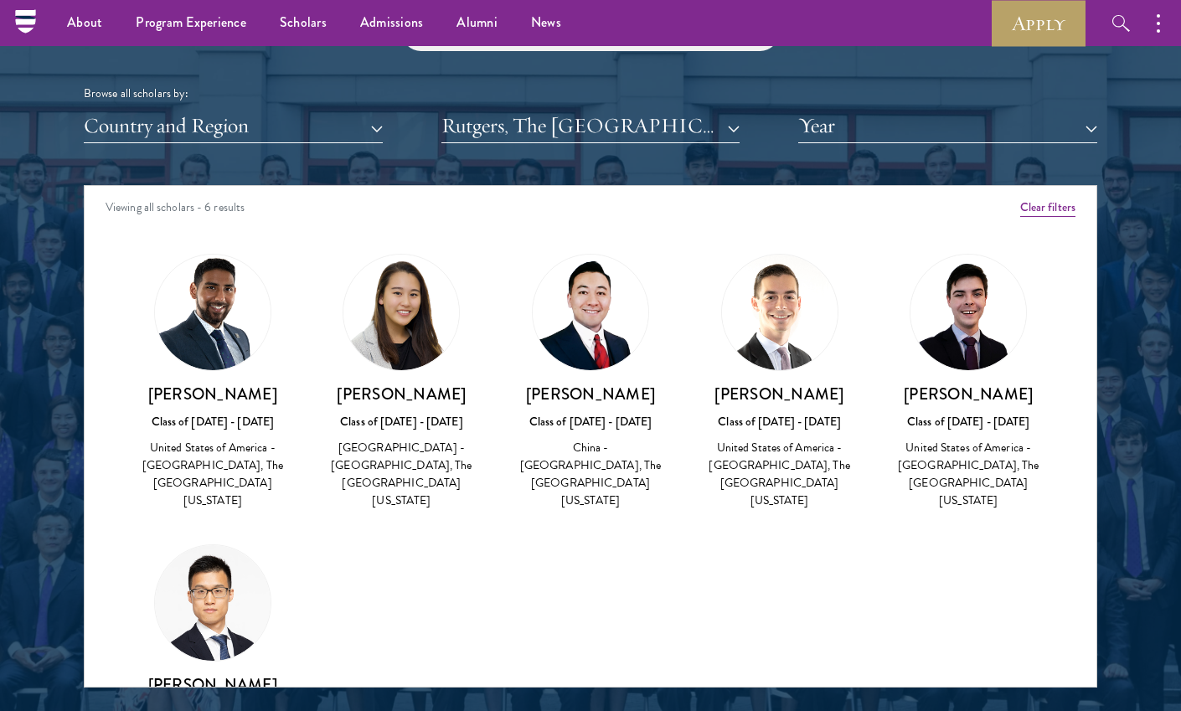
click at [688, 119] on button "Rutgers, The [GEOGRAPHIC_DATA][US_STATE]" at bounding box center [591, 126] width 299 height 34
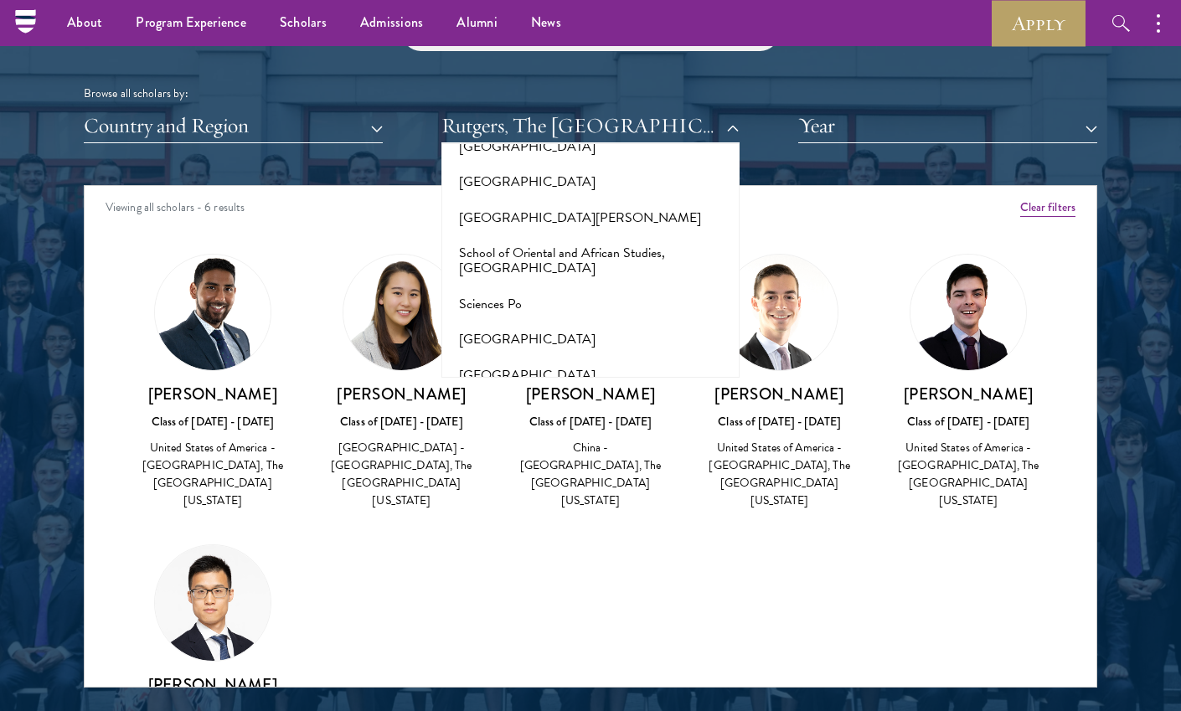
scroll to position [9205, 0]
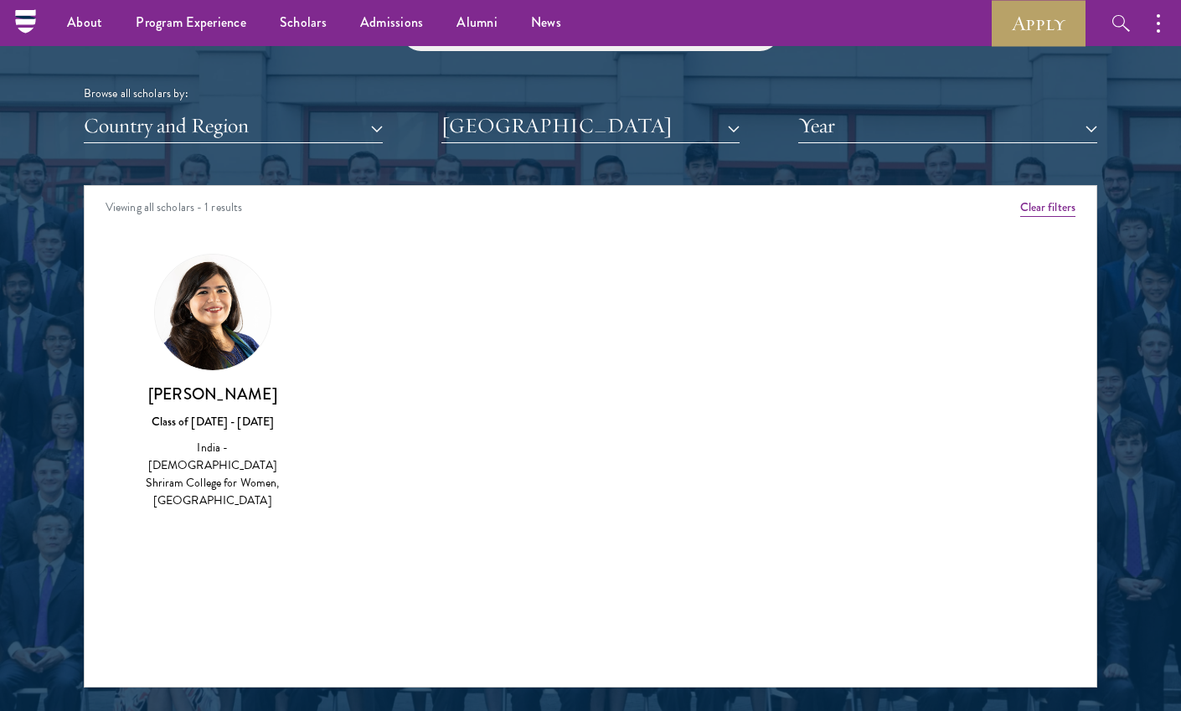
click at [619, 109] on button "[GEOGRAPHIC_DATA]" at bounding box center [591, 126] width 299 height 34
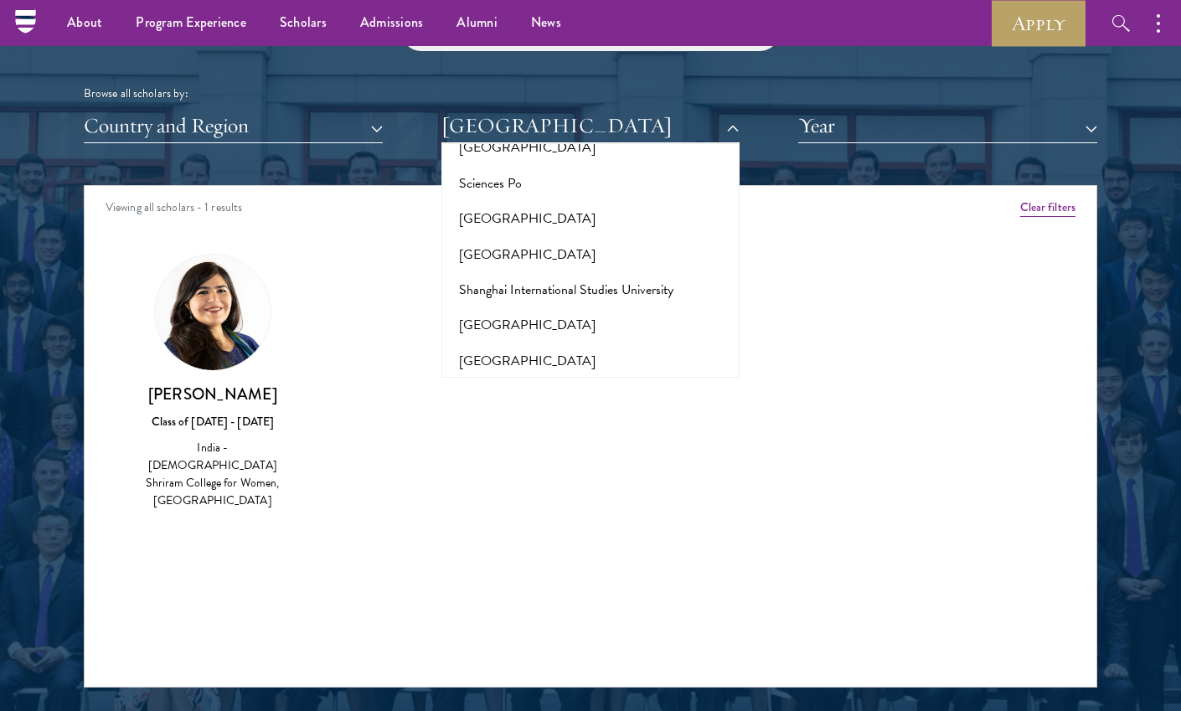
scroll to position [9356, 0]
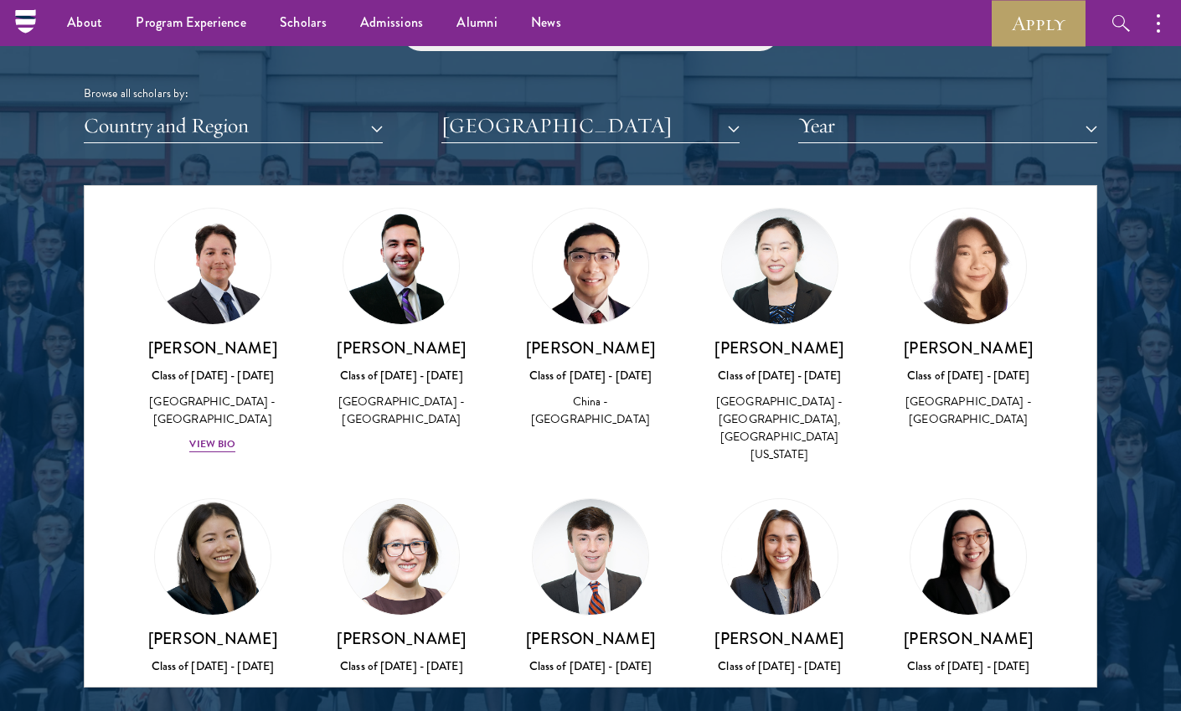
scroll to position [201, 0]
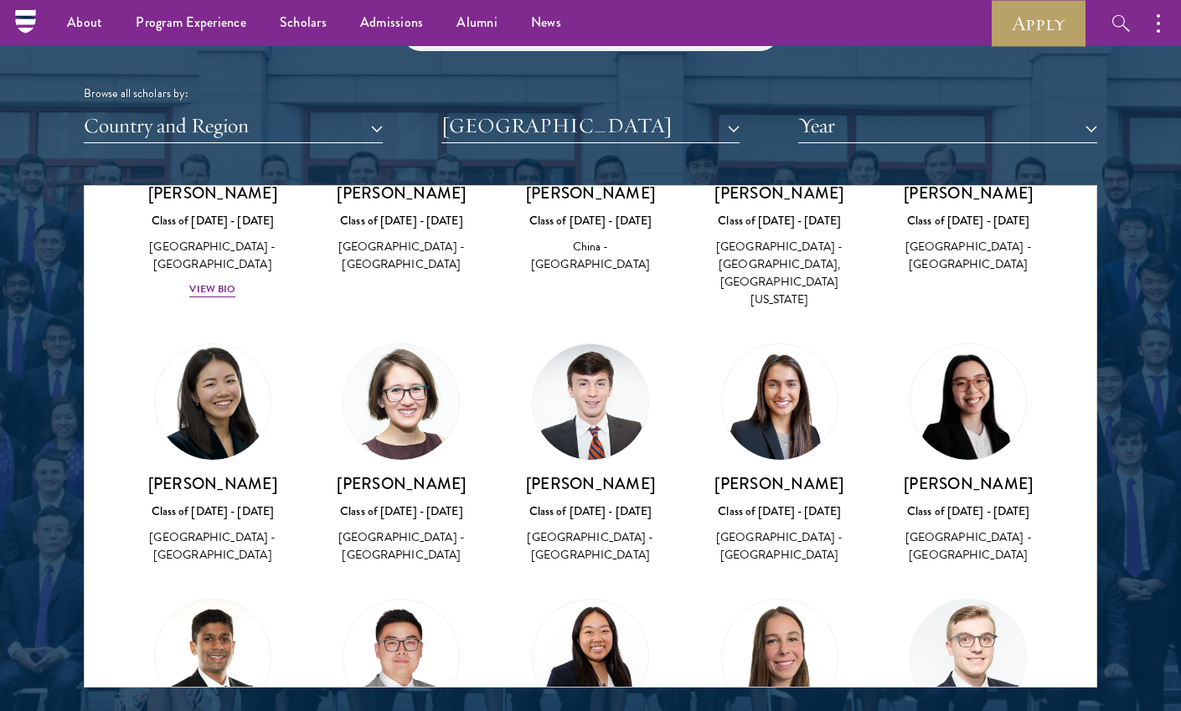
click at [638, 117] on button "[GEOGRAPHIC_DATA]" at bounding box center [591, 126] width 299 height 34
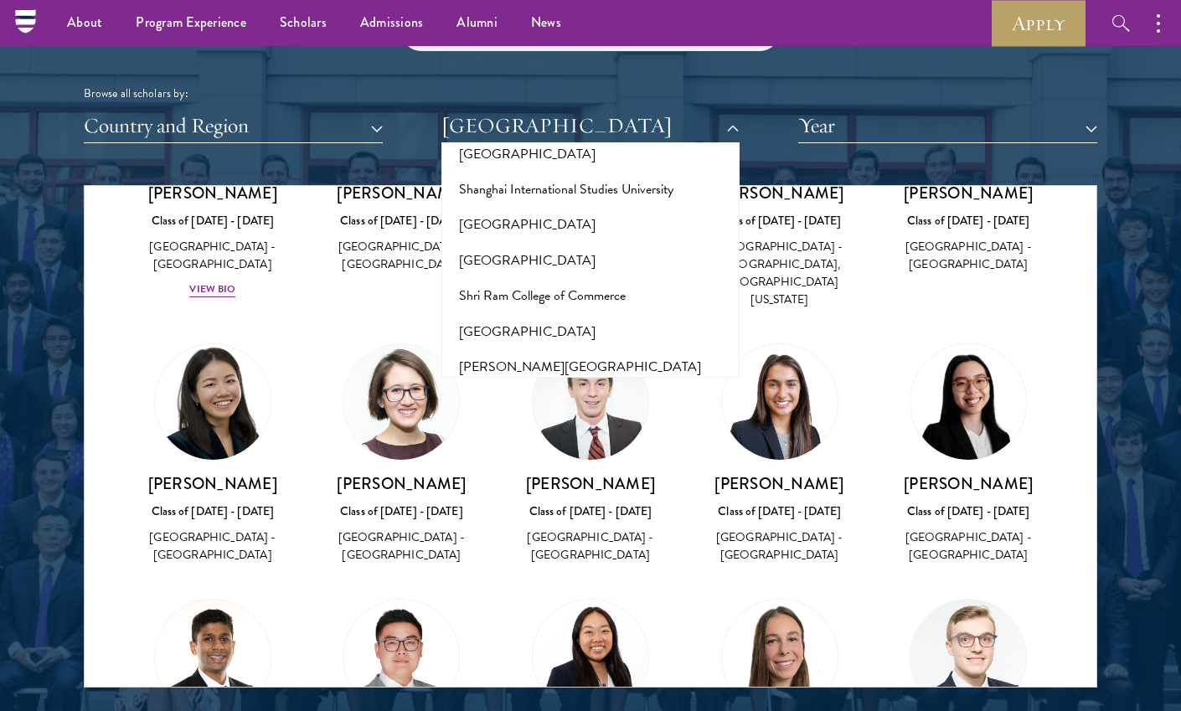
scroll to position [9423, 0]
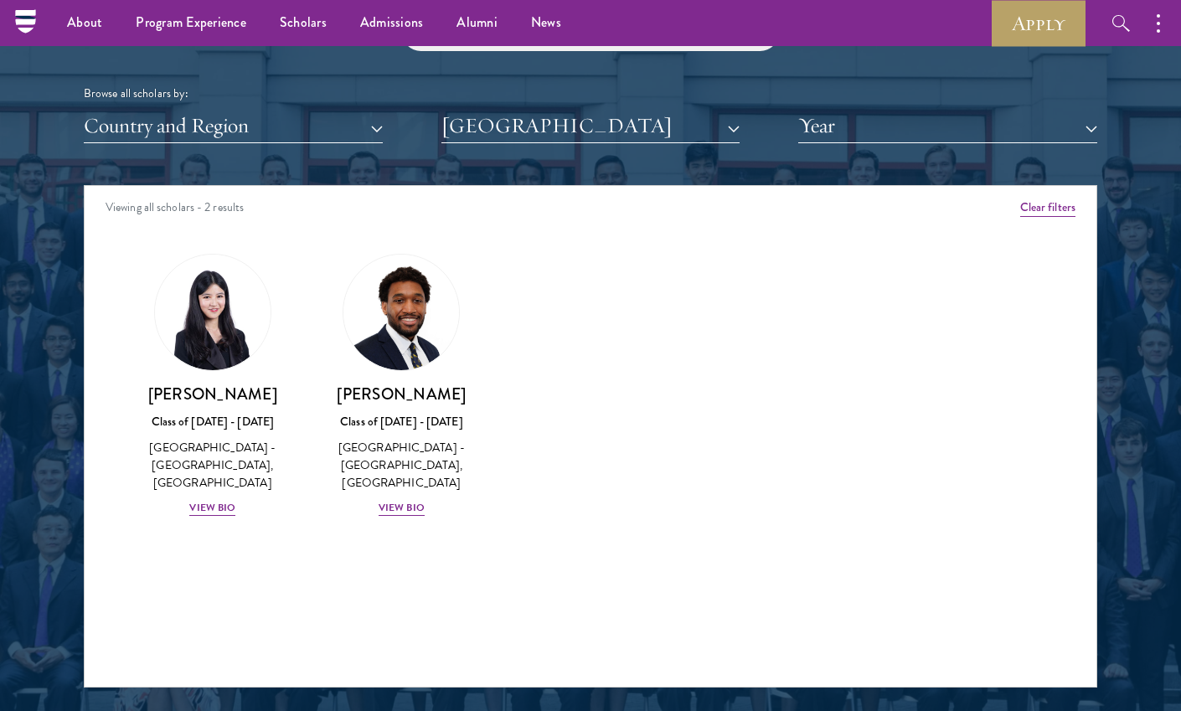
click at [559, 121] on button "[GEOGRAPHIC_DATA]" at bounding box center [591, 126] width 299 height 34
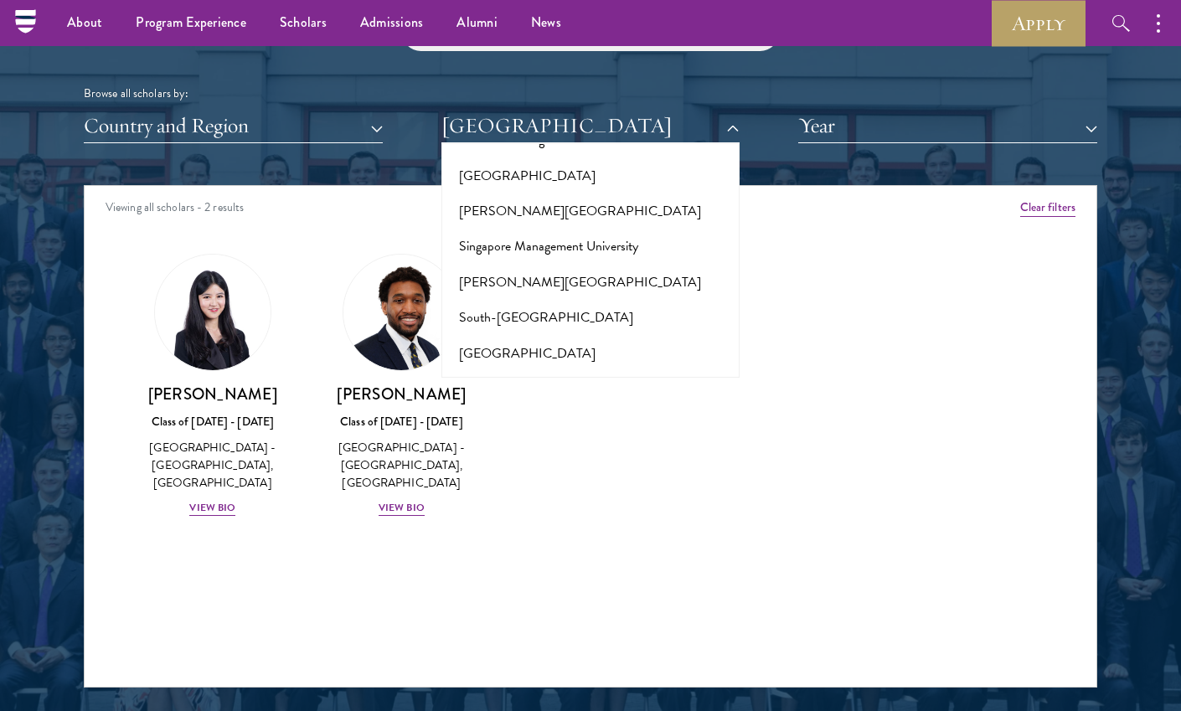
scroll to position [9650, 0]
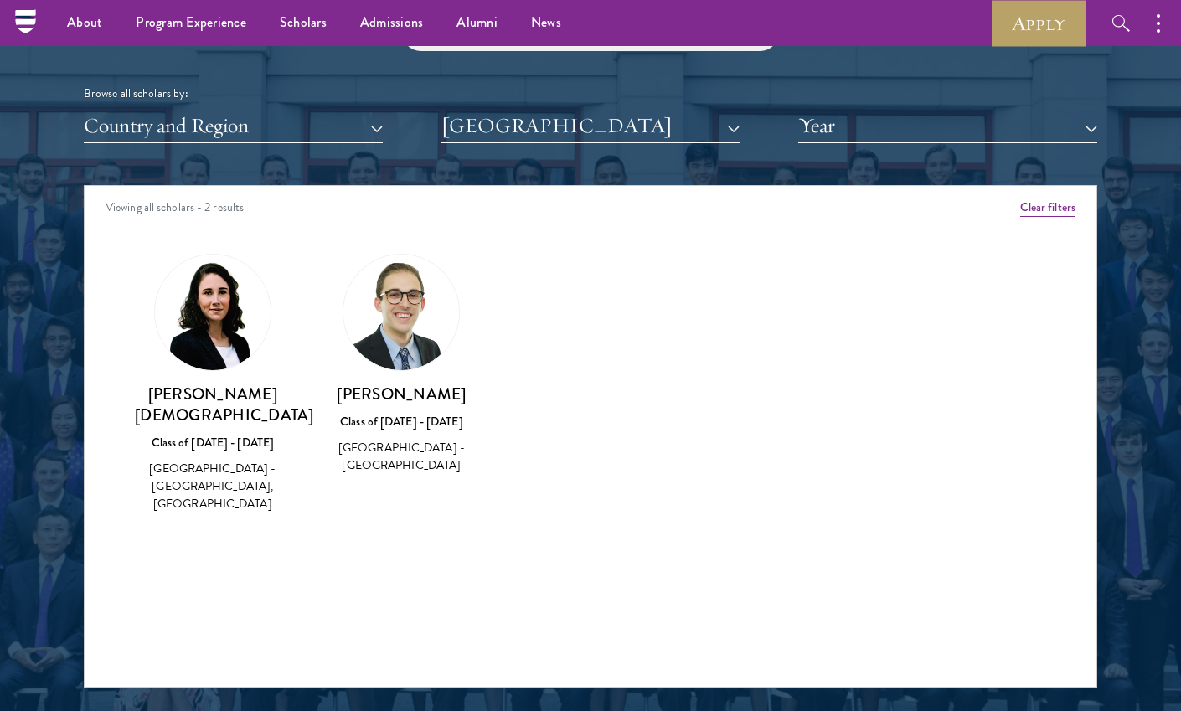
click at [550, 121] on button "[GEOGRAPHIC_DATA]" at bounding box center [591, 126] width 299 height 34
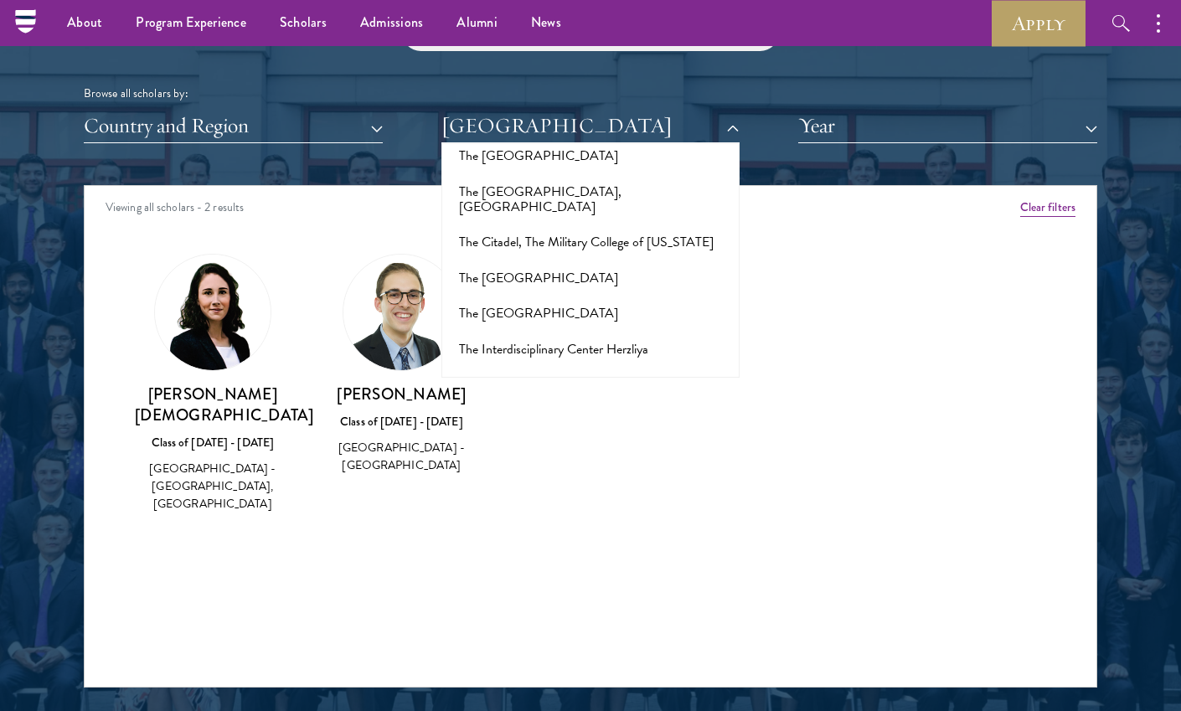
scroll to position [10627, 0]
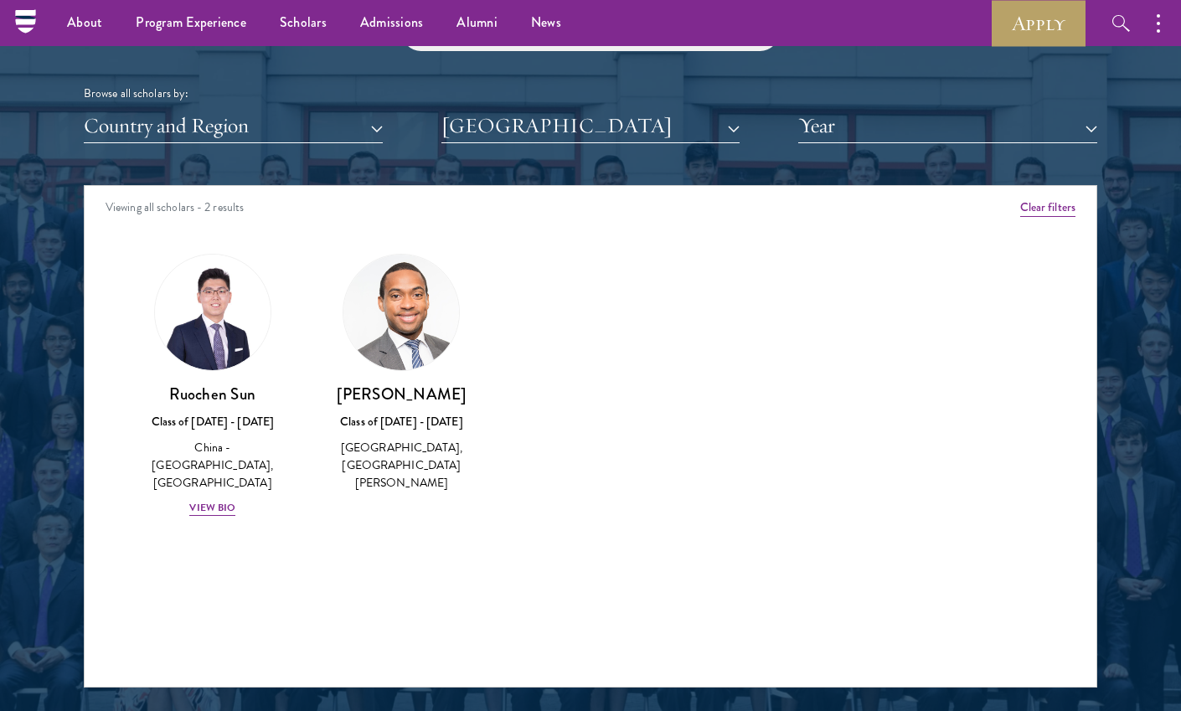
click at [580, 127] on button "[GEOGRAPHIC_DATA]" at bounding box center [591, 126] width 299 height 34
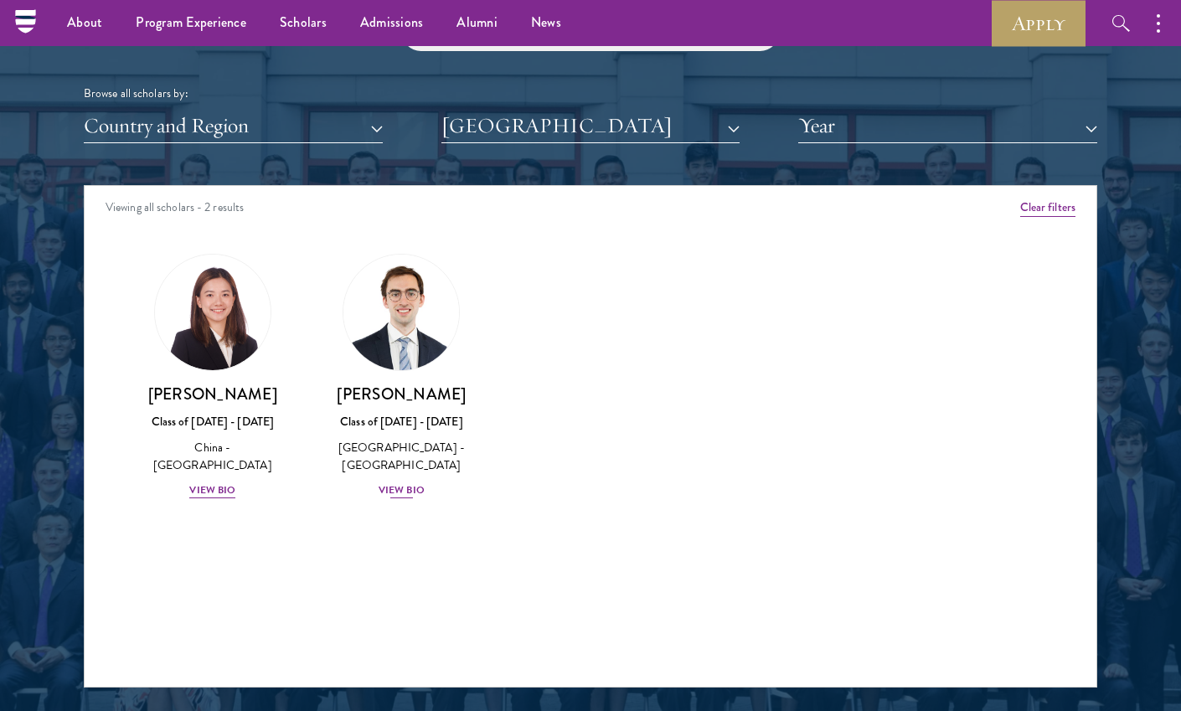
click at [421, 338] on img at bounding box center [401, 312] width 127 height 127
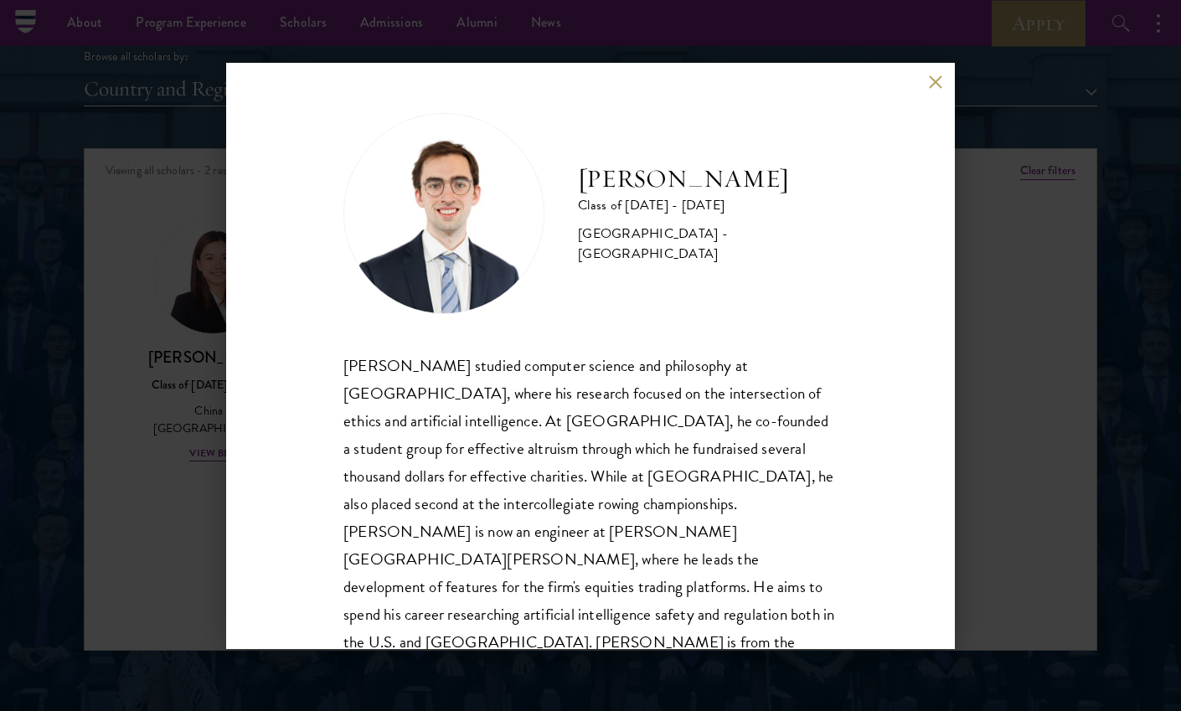
scroll to position [2056, 0]
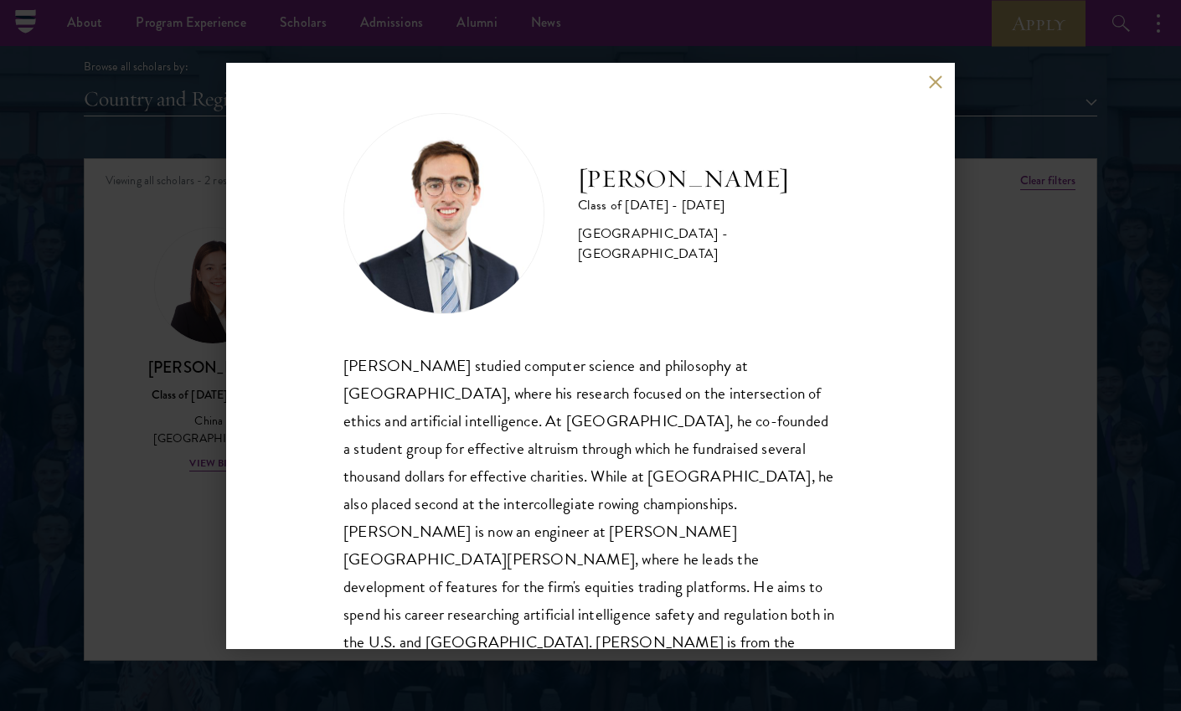
click at [1040, 456] on div "[PERSON_NAME] Class of [DATE] - [DATE] [GEOGRAPHIC_DATA] - [GEOGRAPHIC_DATA] [P…" at bounding box center [590, 355] width 1181 height 711
